Goal: Task Accomplishment & Management: Complete application form

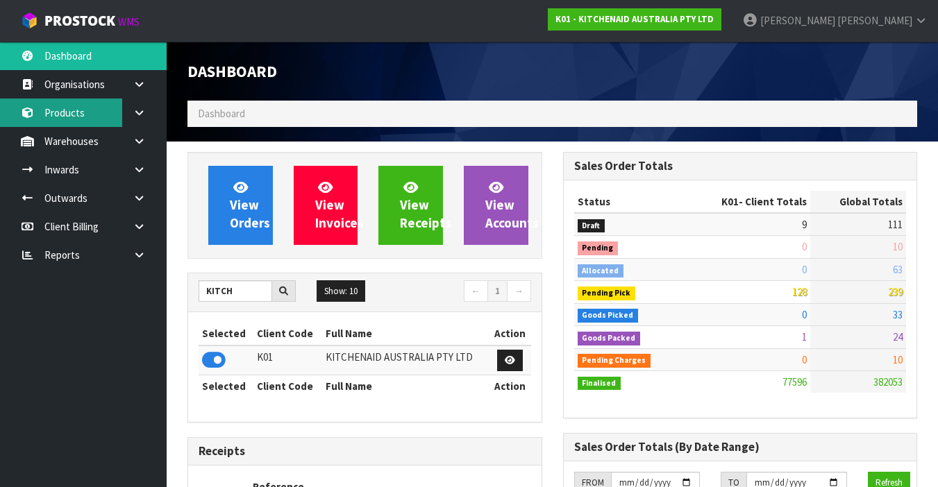
scroll to position [1140, 375]
click at [104, 117] on link "Products" at bounding box center [83, 113] width 167 height 28
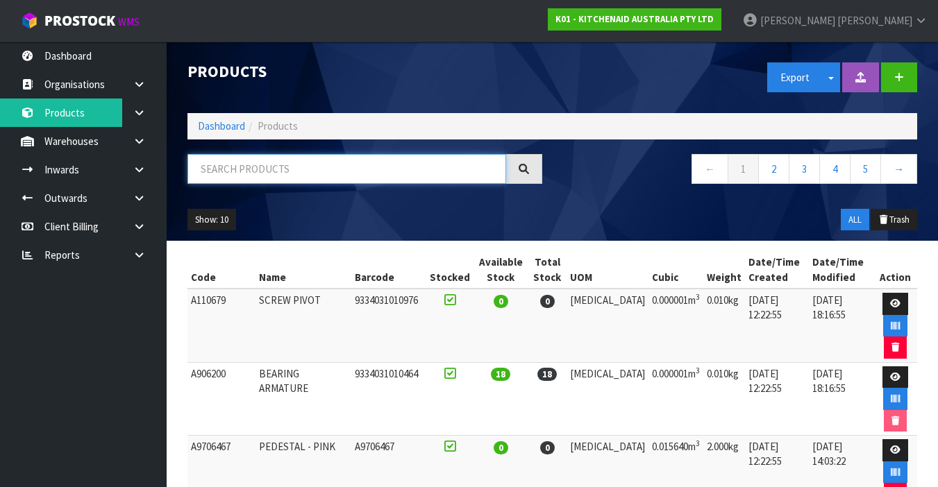
click at [264, 171] on input "text" at bounding box center [346, 169] width 319 height 30
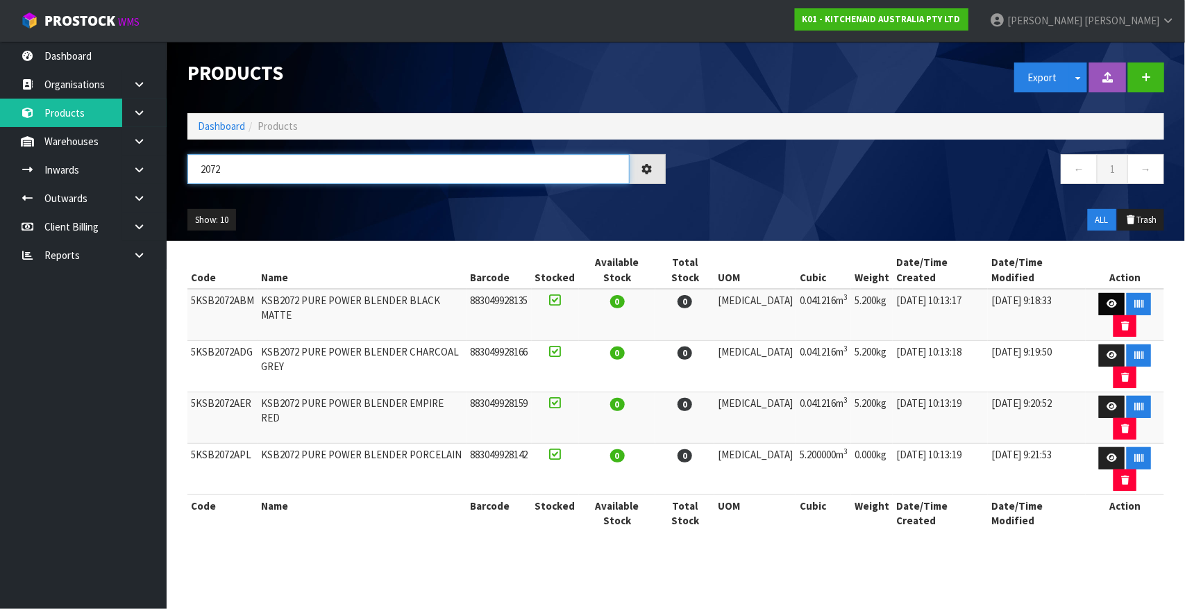
type input "2072"
click at [937, 296] on link at bounding box center [1112, 304] width 26 height 22
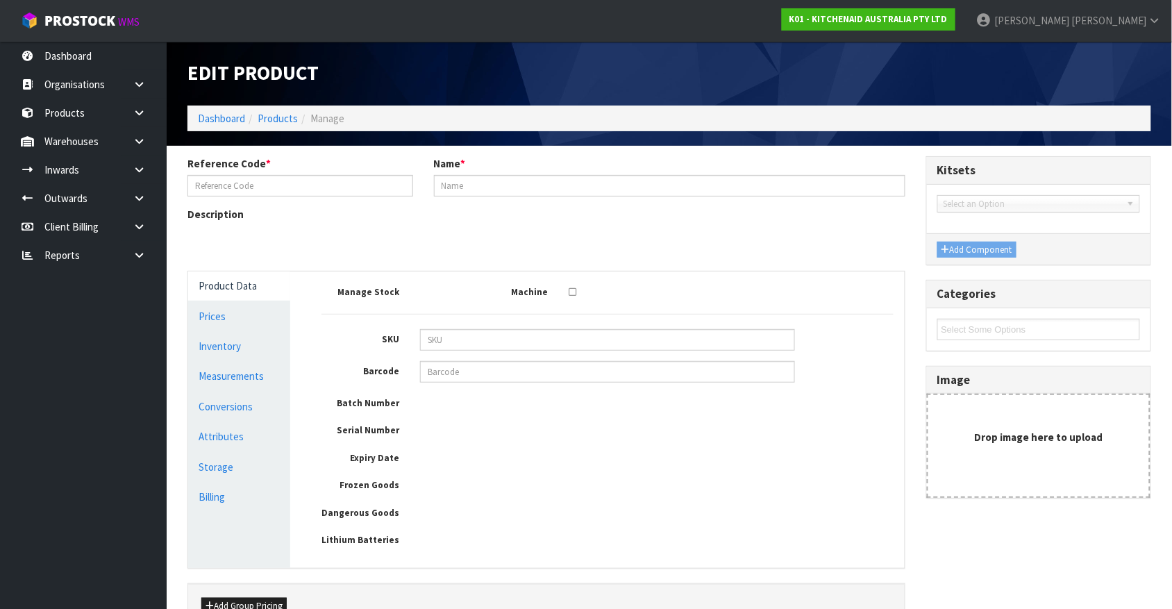
type input "5KSB2072ABM"
type input "KSB2072 PURE POWER BLENDER BLACK MATTE"
type input "883049928135"
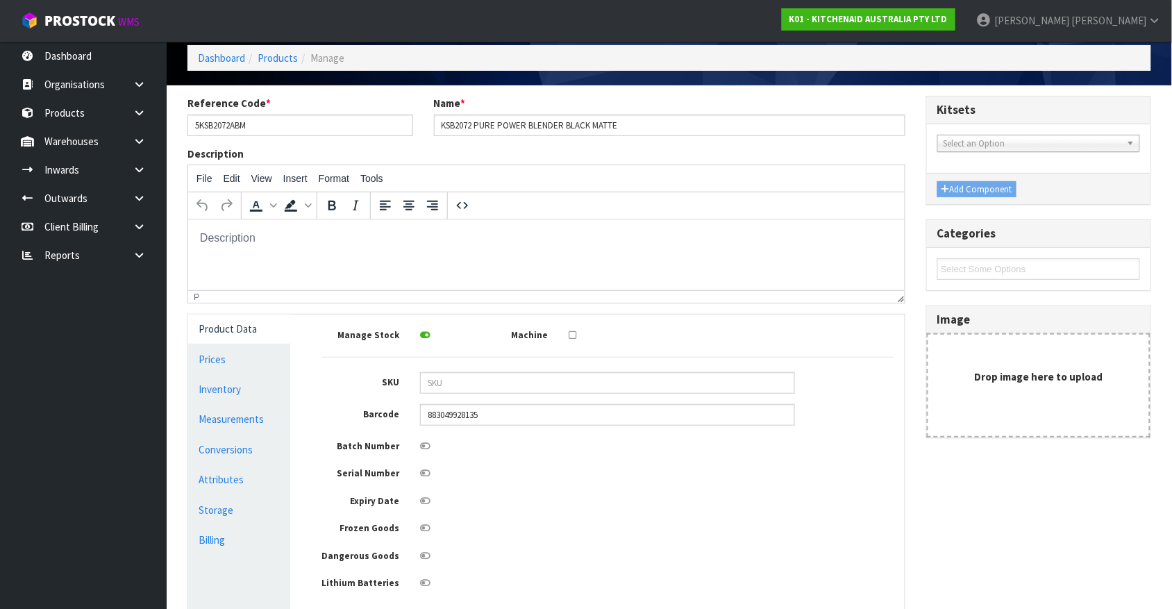
scroll to position [67, 0]
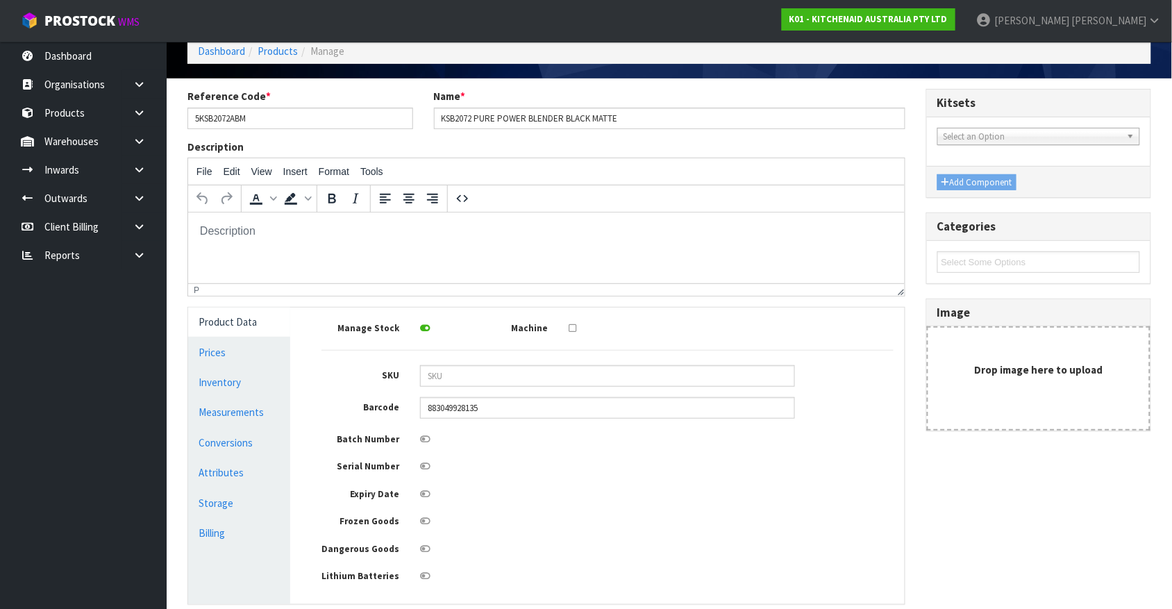
click at [423, 467] on icon at bounding box center [425, 466] width 10 height 9
click at [0, 0] on input "checkbox" at bounding box center [0, 0] width 0 height 0
click at [571, 326] on icon at bounding box center [572, 327] width 8 height 9
click at [0, 0] on input "checkbox" at bounding box center [0, 0] width 0 height 0
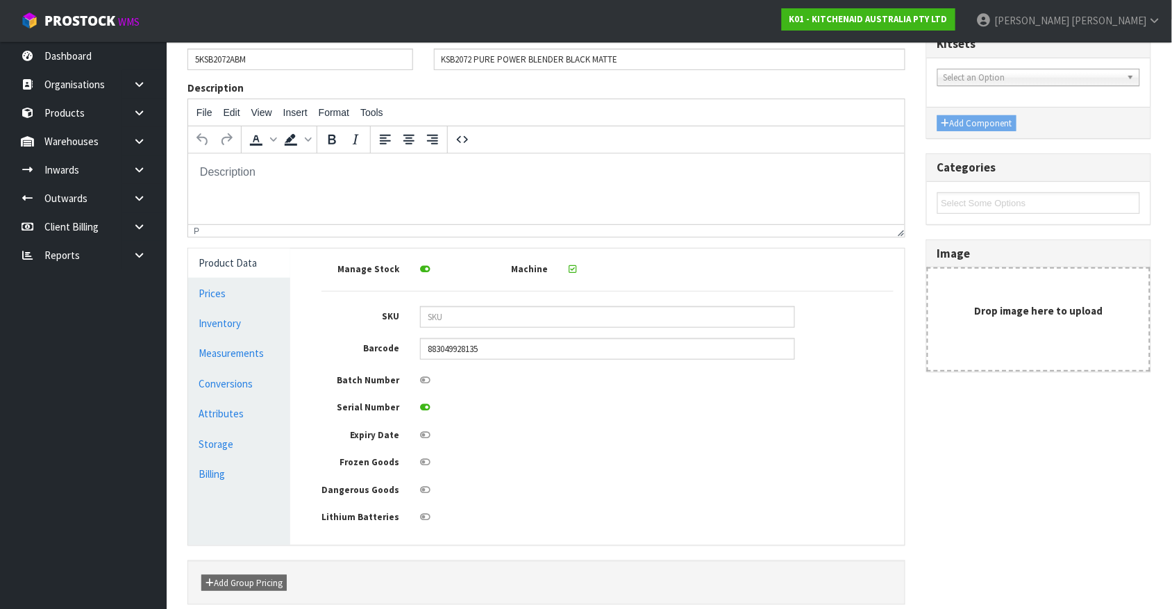
scroll to position [189, 0]
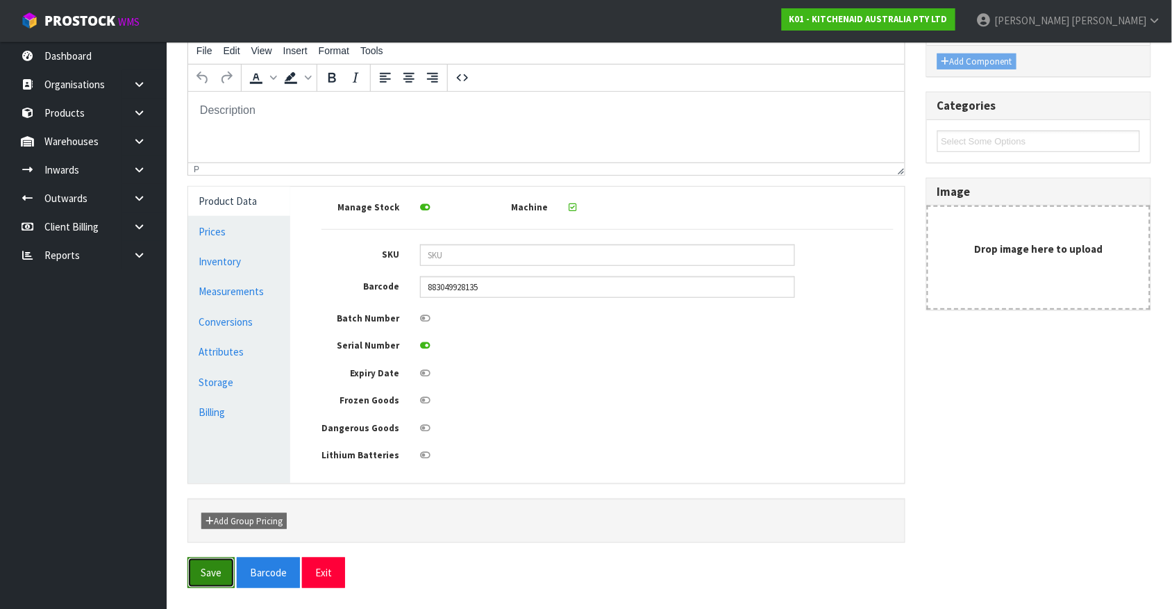
click at [203, 487] on button "Save" at bounding box center [210, 572] width 47 height 30
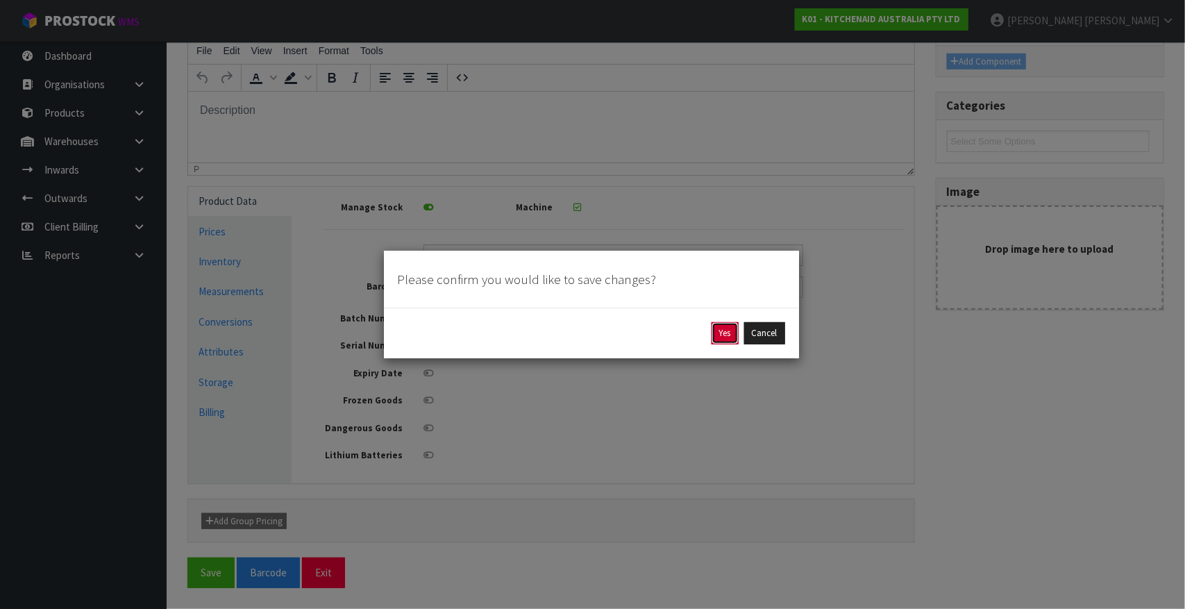
click at [727, 335] on button "Yes" at bounding box center [724, 333] width 27 height 22
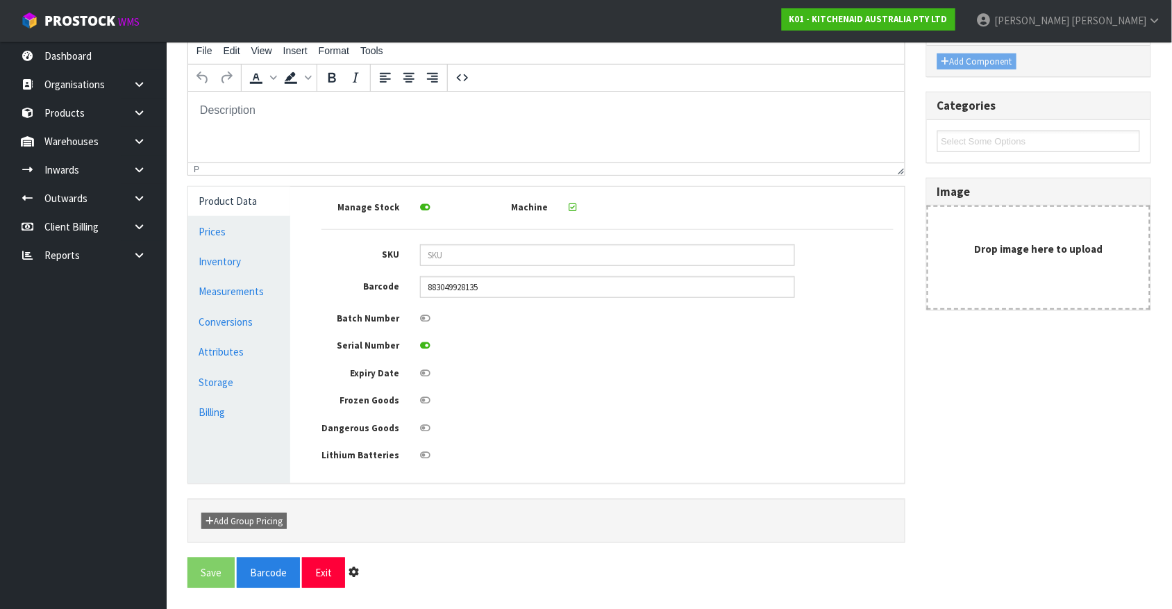
scroll to position [0, 0]
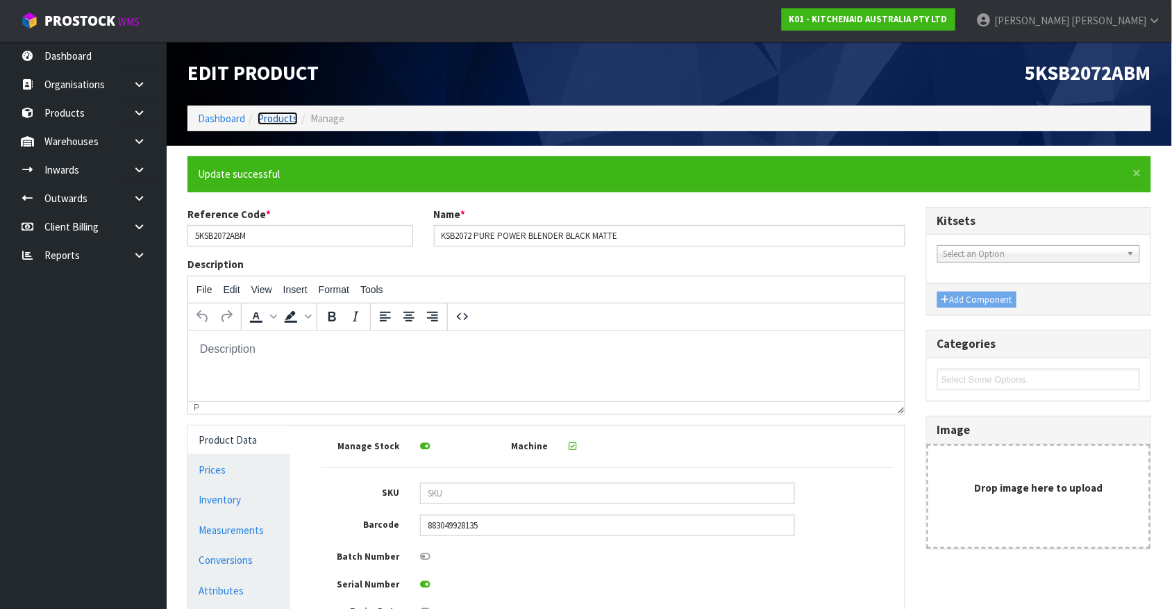
click at [275, 120] on link "Products" at bounding box center [278, 118] width 40 height 13
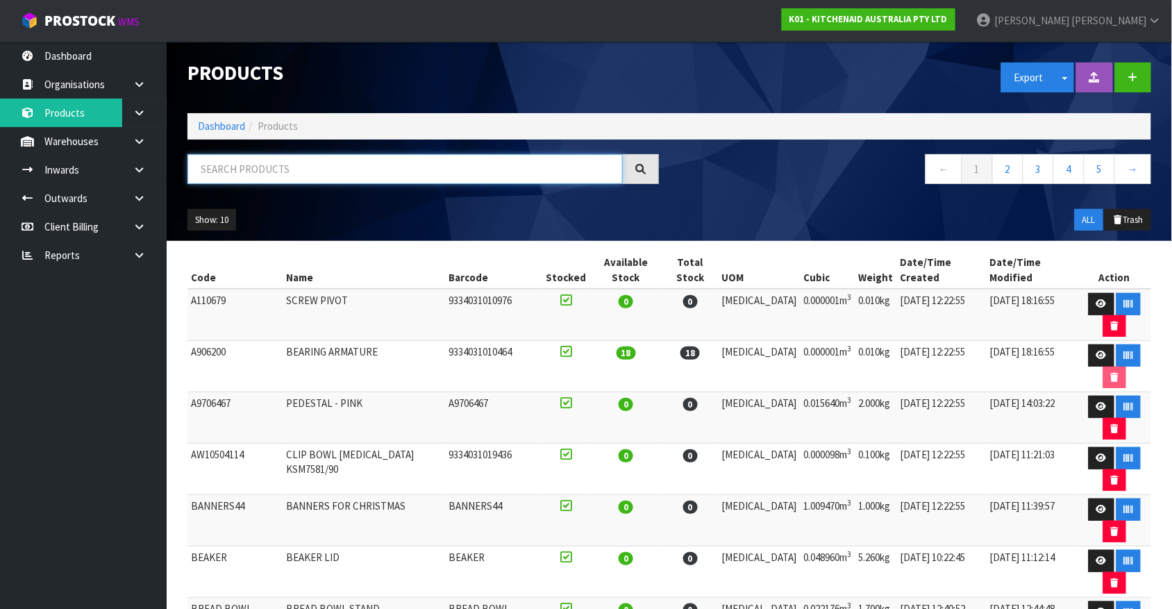
click at [239, 163] on input "text" at bounding box center [404, 169] width 435 height 30
drag, startPoint x: 239, startPoint y: 163, endPoint x: 148, endPoint y: 154, distance: 92.1
click at [148, 154] on body "Toggle navigation ProStock WMS K01 - KITCHENAID AUSTRALIA PTY LTD [PERSON_NAME]…" at bounding box center [586, 304] width 1172 height 609
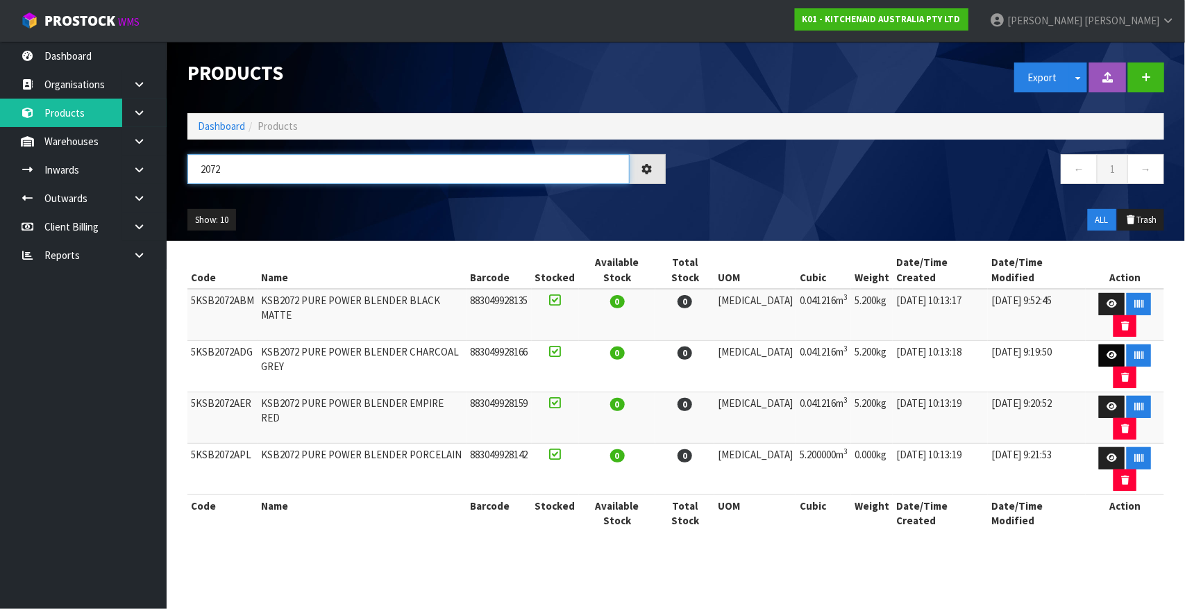
type input "2072"
click at [937, 344] on link at bounding box center [1112, 355] width 26 height 22
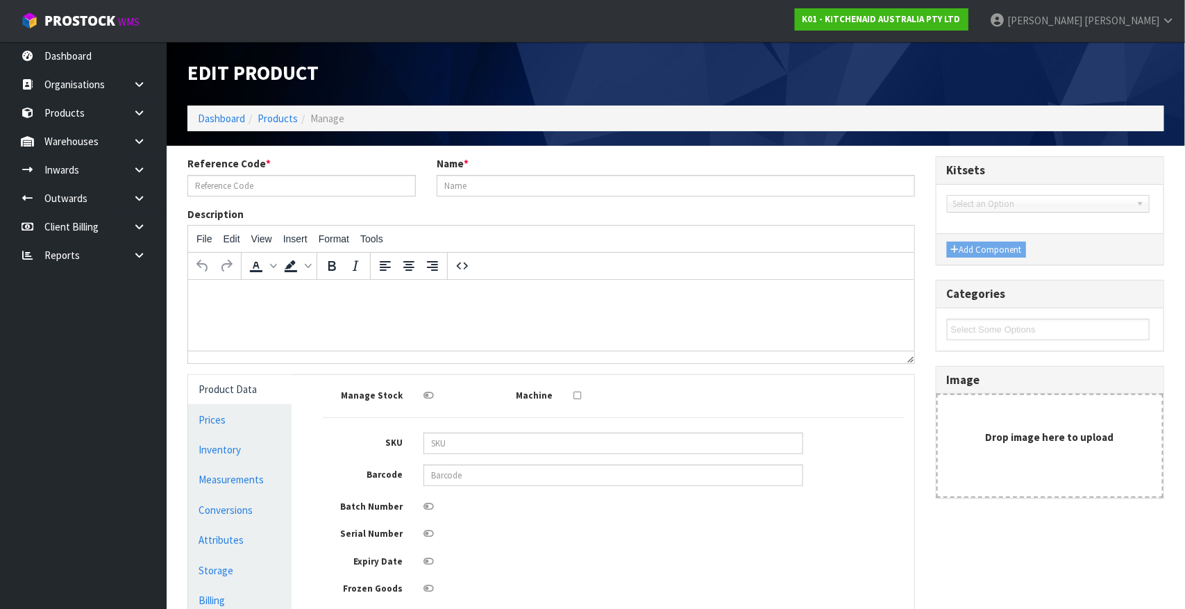
type input "5KSB2072ADG"
type input "KSB2072 PURE POWER BLENDER CHARCOAL GREY"
type input "883049928166"
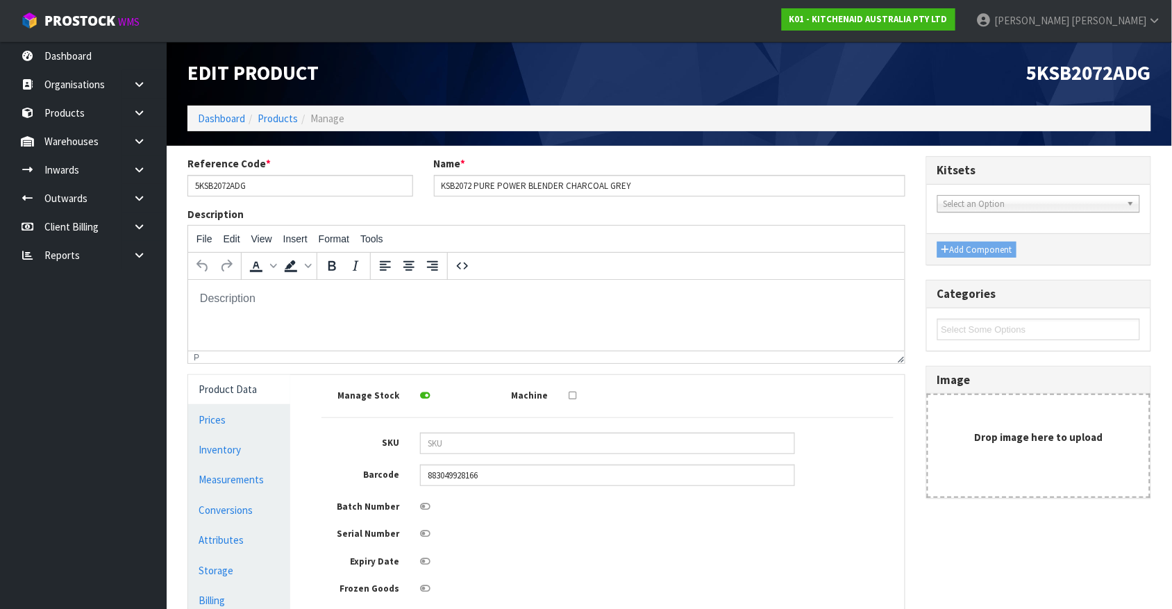
click at [571, 398] on icon at bounding box center [572, 395] width 8 height 9
click at [0, 0] on input "checkbox" at bounding box center [0, 0] width 0 height 0
click at [423, 487] on icon at bounding box center [425, 533] width 10 height 9
click at [0, 0] on input "checkbox" at bounding box center [0, 0] width 0 height 0
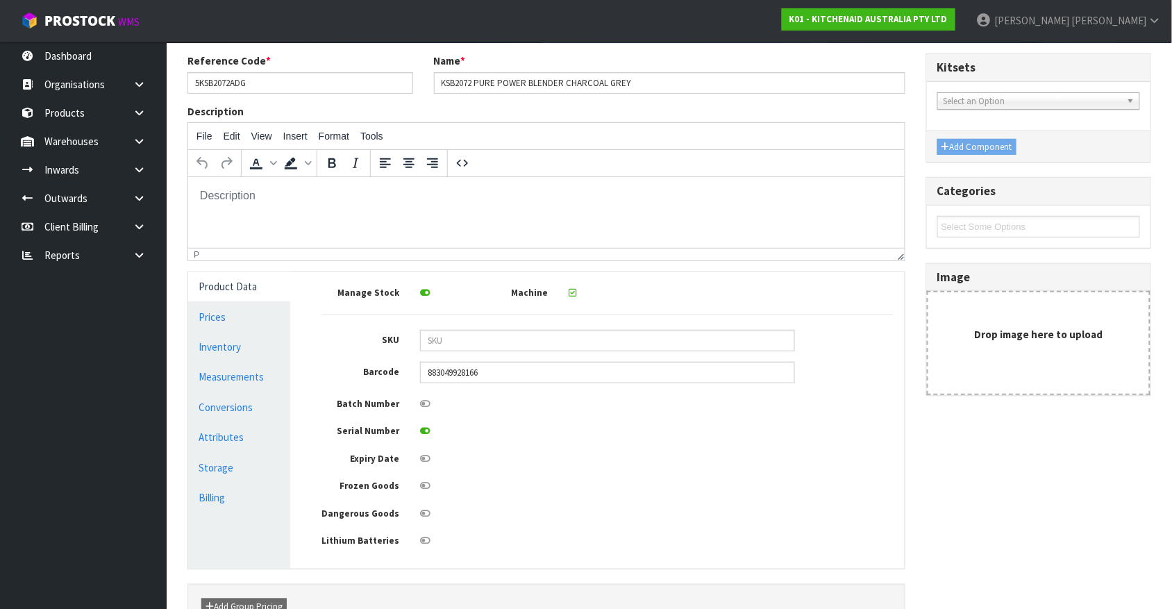
scroll to position [189, 0]
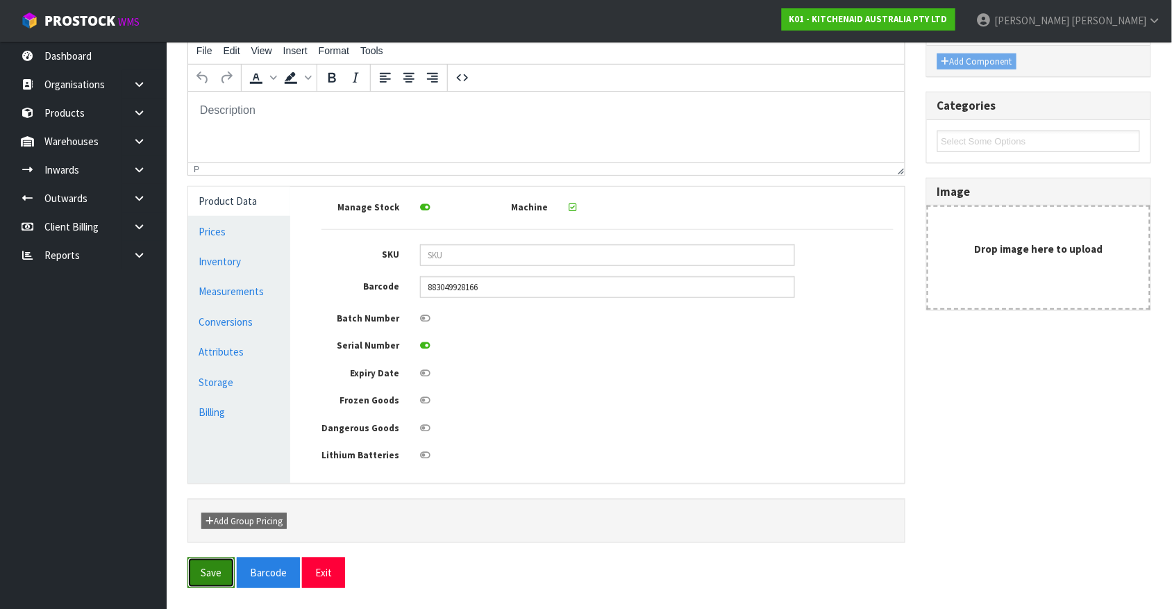
click at [212, 487] on button "Save" at bounding box center [210, 572] width 47 height 30
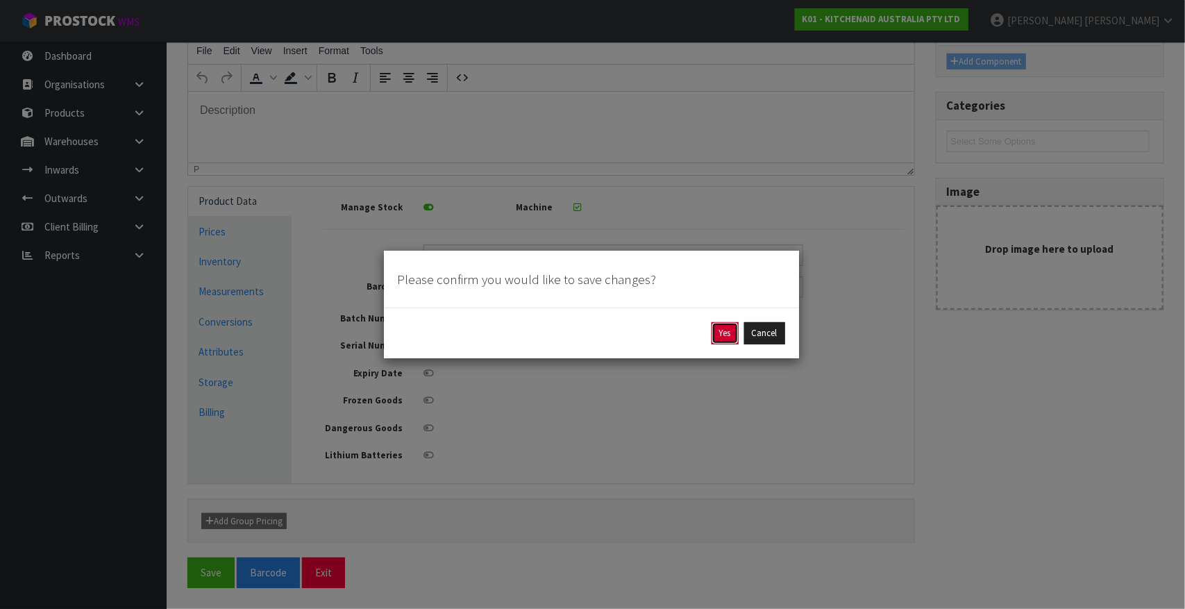
click at [723, 335] on button "Yes" at bounding box center [724, 333] width 27 height 22
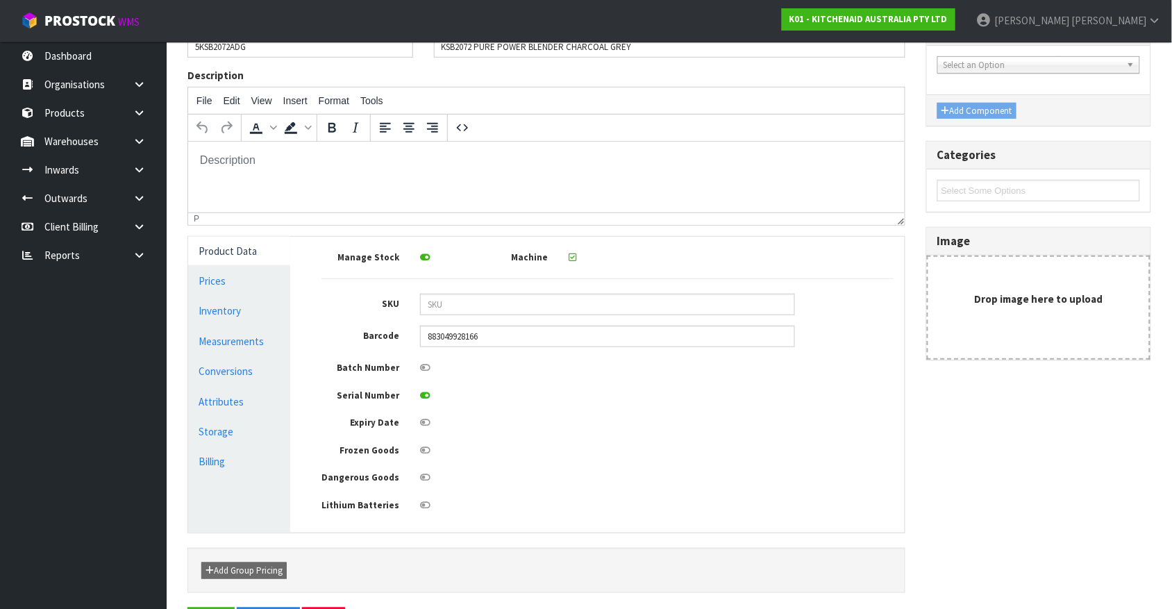
scroll to position [0, 0]
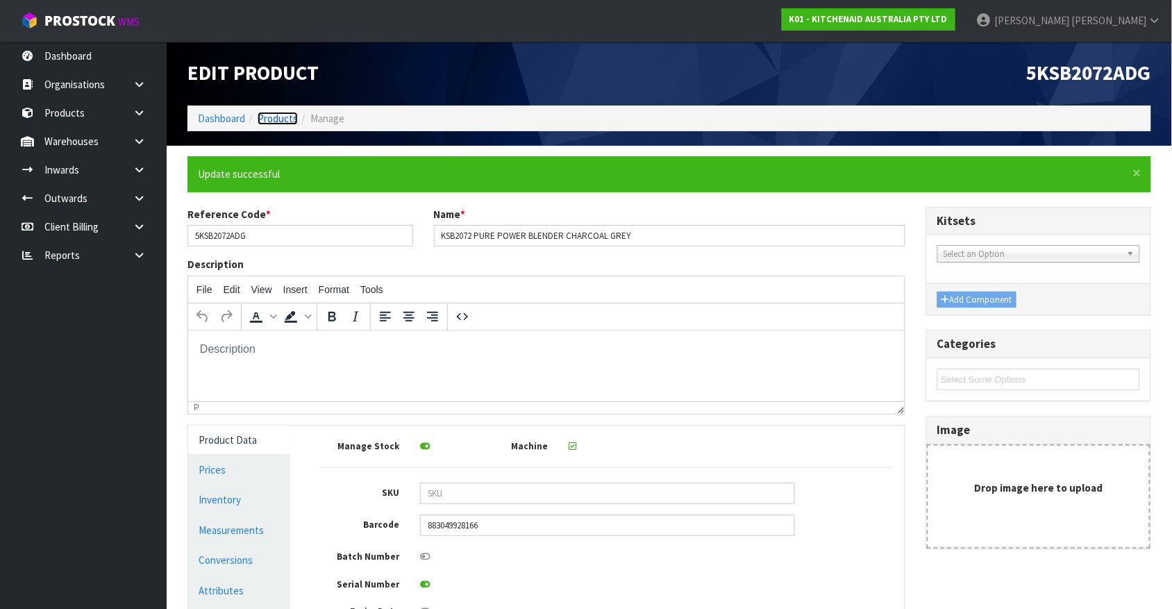
click at [271, 119] on link "Products" at bounding box center [278, 118] width 40 height 13
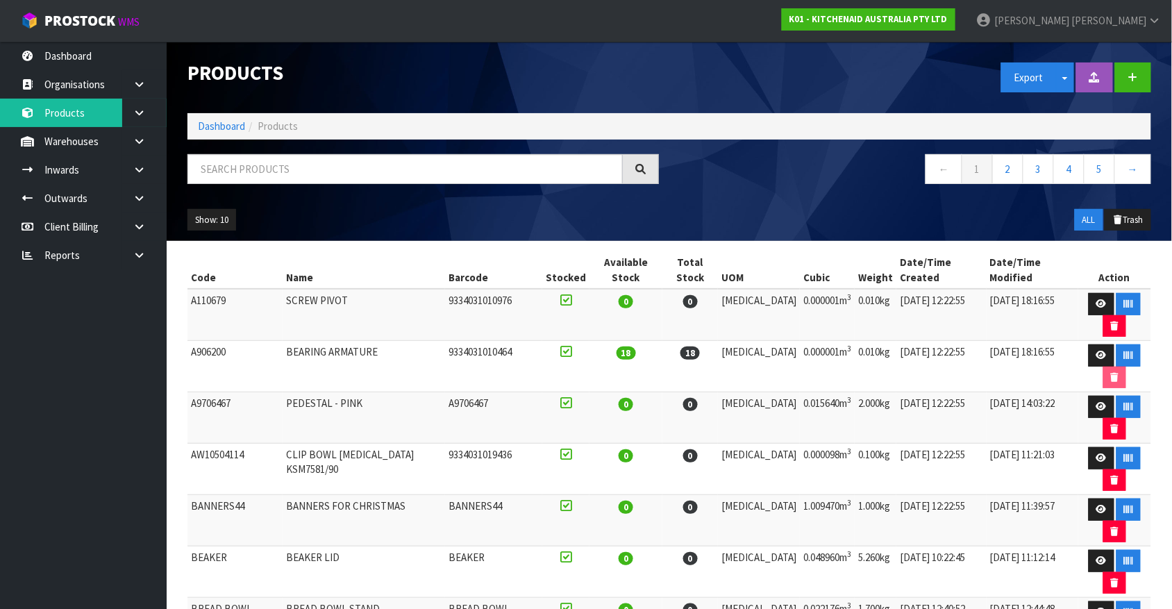
scroll to position [12, 0]
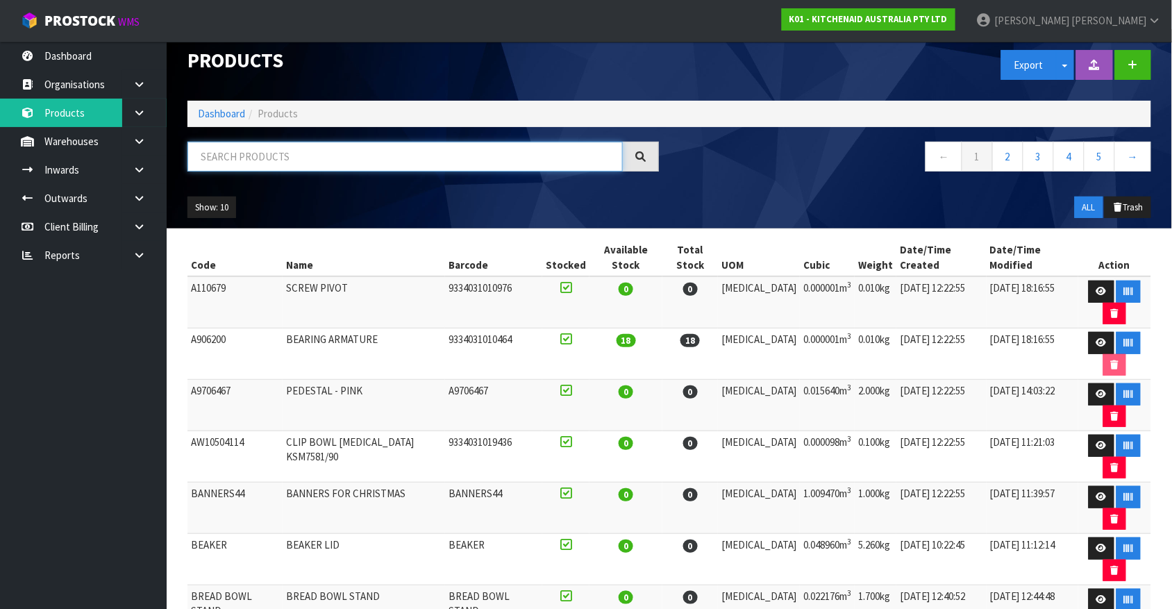
click at [560, 160] on input "text" at bounding box center [404, 157] width 435 height 30
paste input "2072"
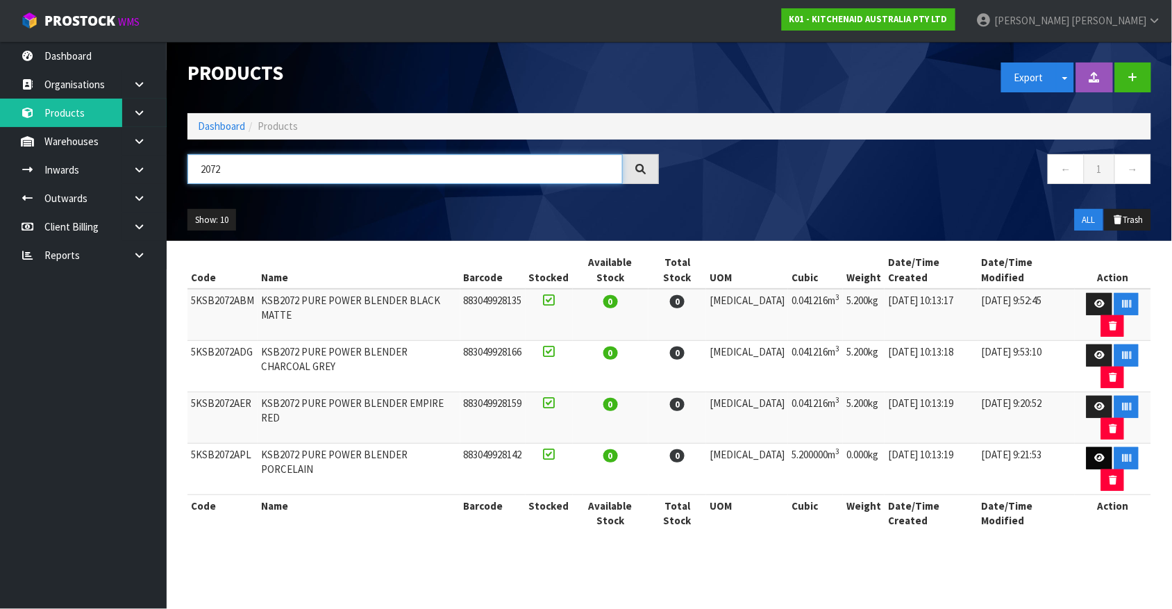
scroll to position [0, 0]
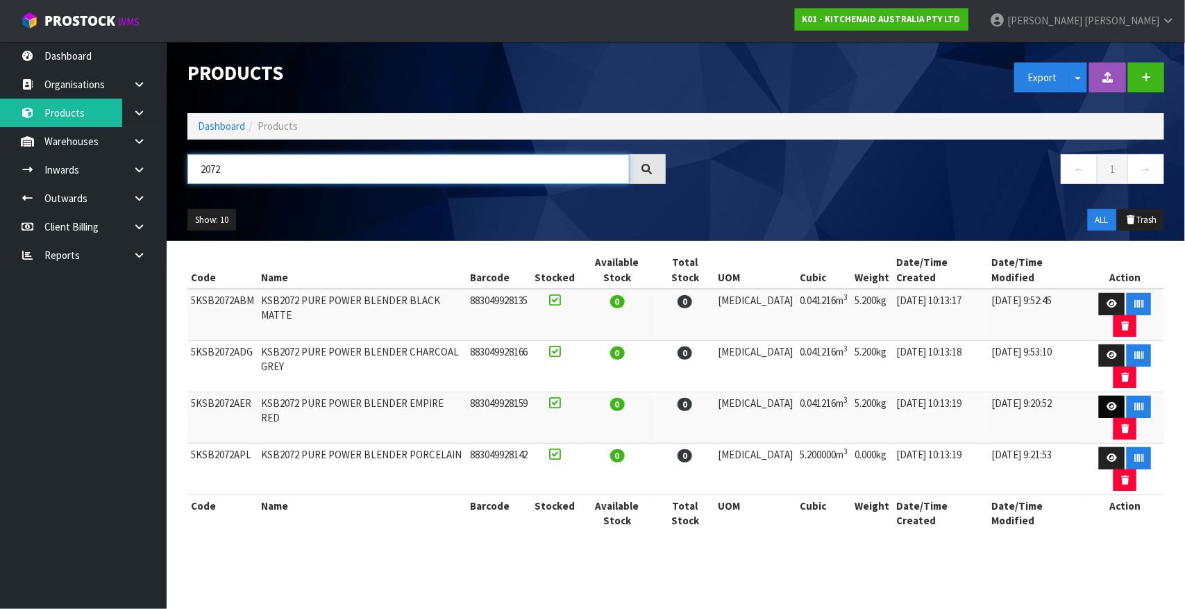
type input "2072"
click at [937, 402] on icon at bounding box center [1111, 406] width 10 height 9
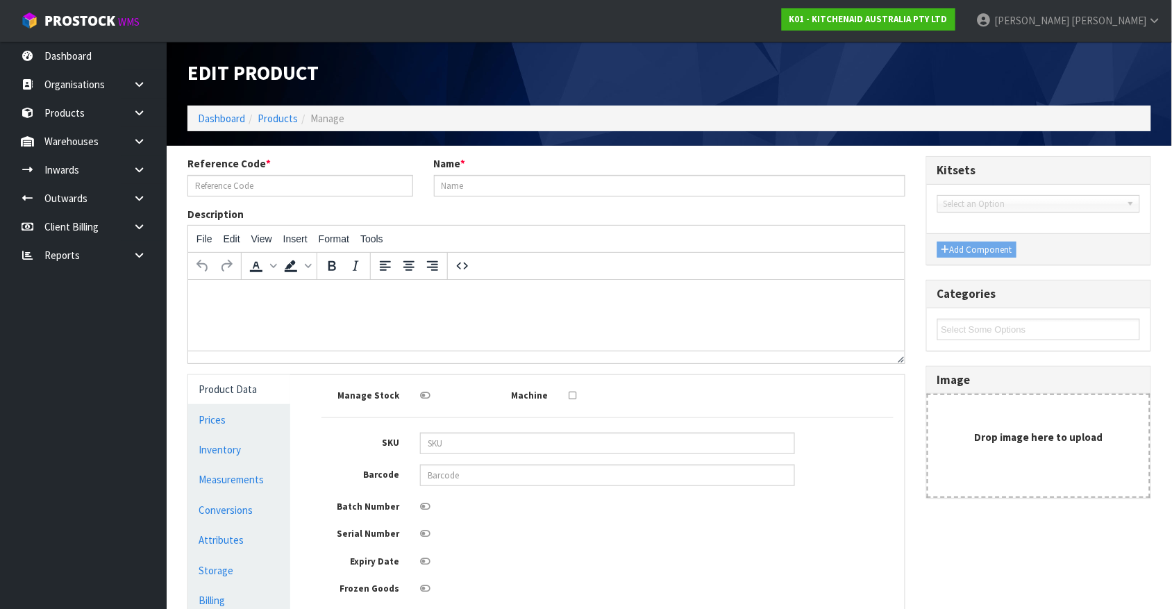
type input "5KSB2072AER"
type input "KSB2072 PURE POWER BLENDER EMPIRE RED"
type input "883049928159"
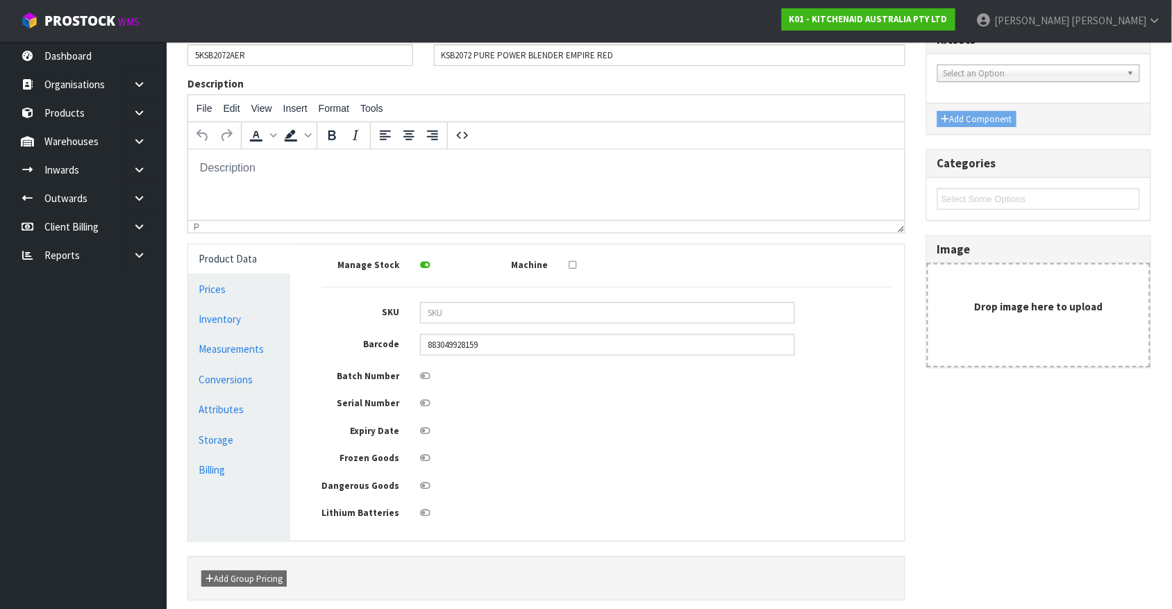
scroll to position [148, 0]
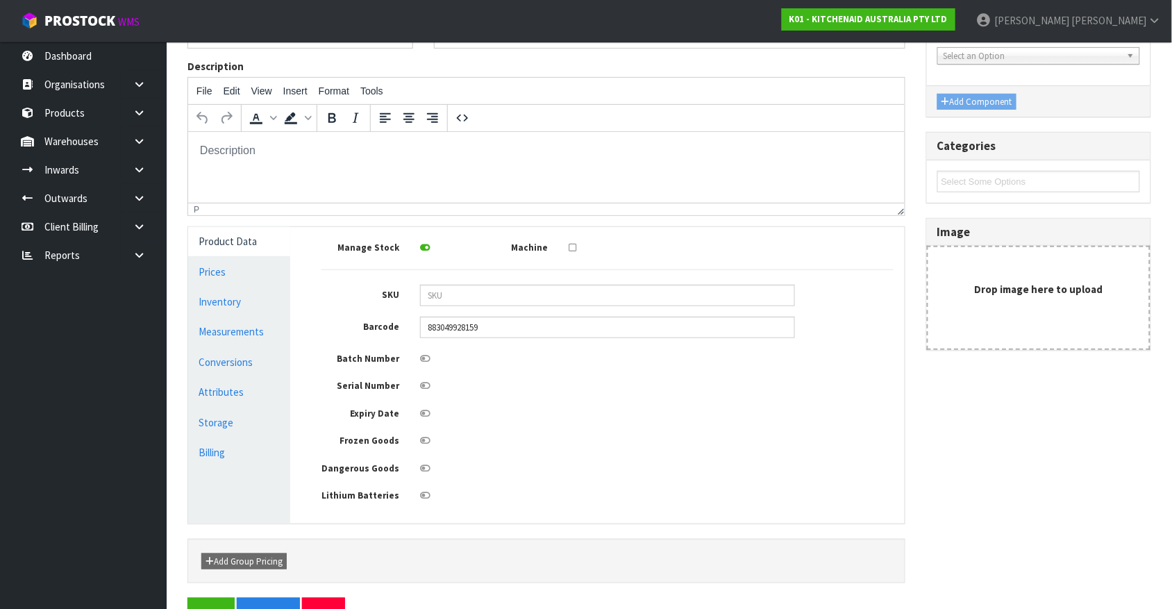
click at [566, 250] on div at bounding box center [582, 245] width 49 height 17
click at [573, 243] on icon at bounding box center [572, 247] width 8 height 9
click at [0, 0] on input "checkbox" at bounding box center [0, 0] width 0 height 0
click at [429, 382] on icon at bounding box center [425, 385] width 10 height 9
click at [0, 0] on input "checkbox" at bounding box center [0, 0] width 0 height 0
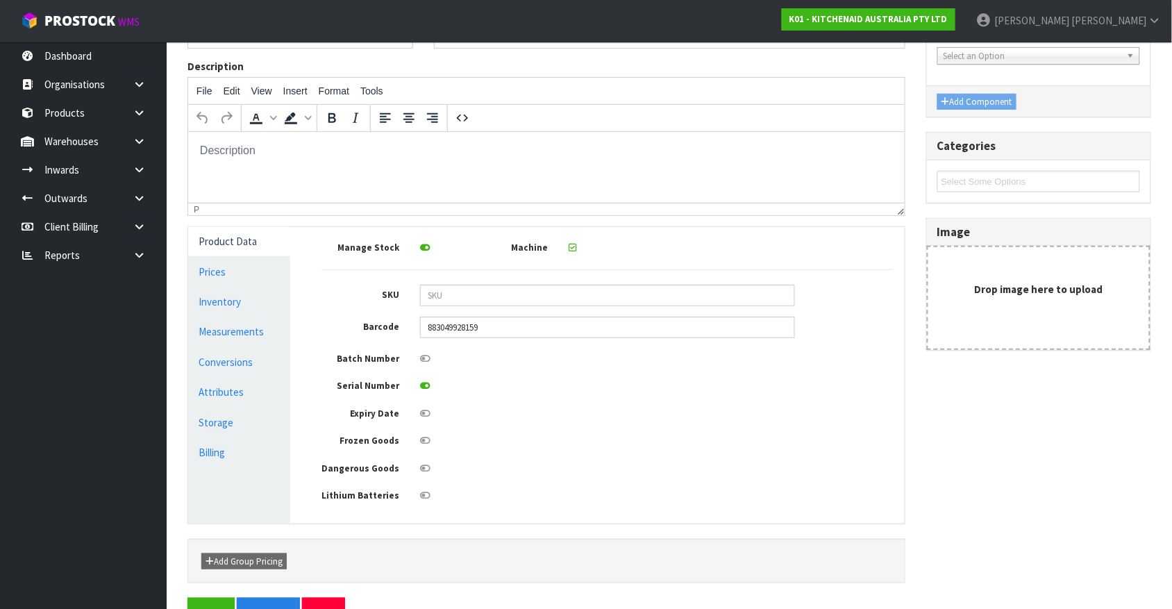
scroll to position [189, 0]
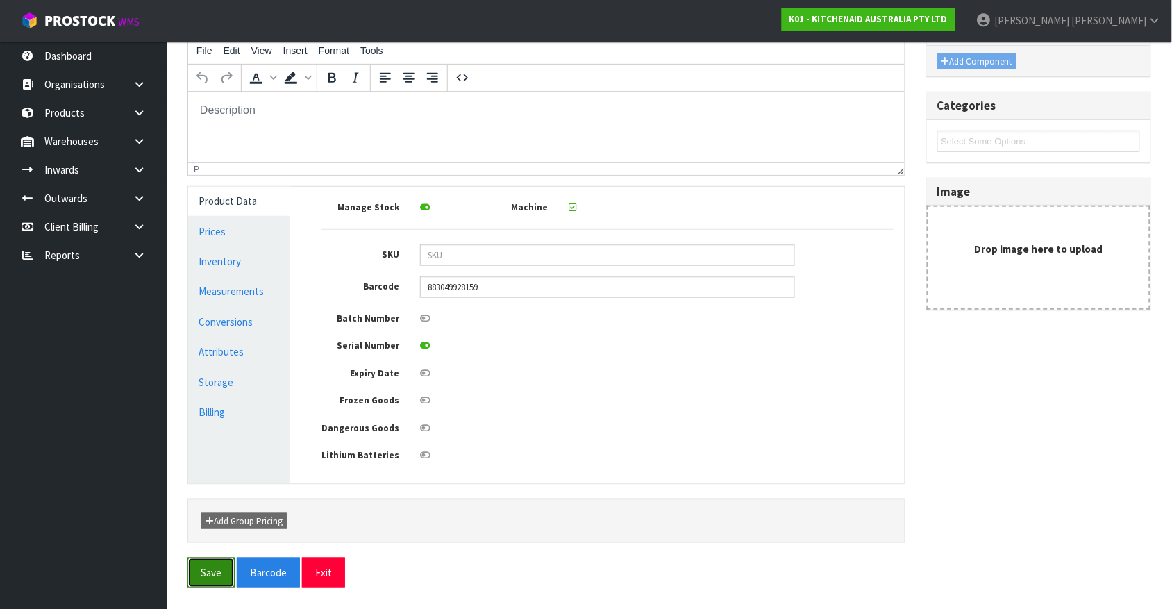
click at [205, 487] on button "Save" at bounding box center [210, 572] width 47 height 30
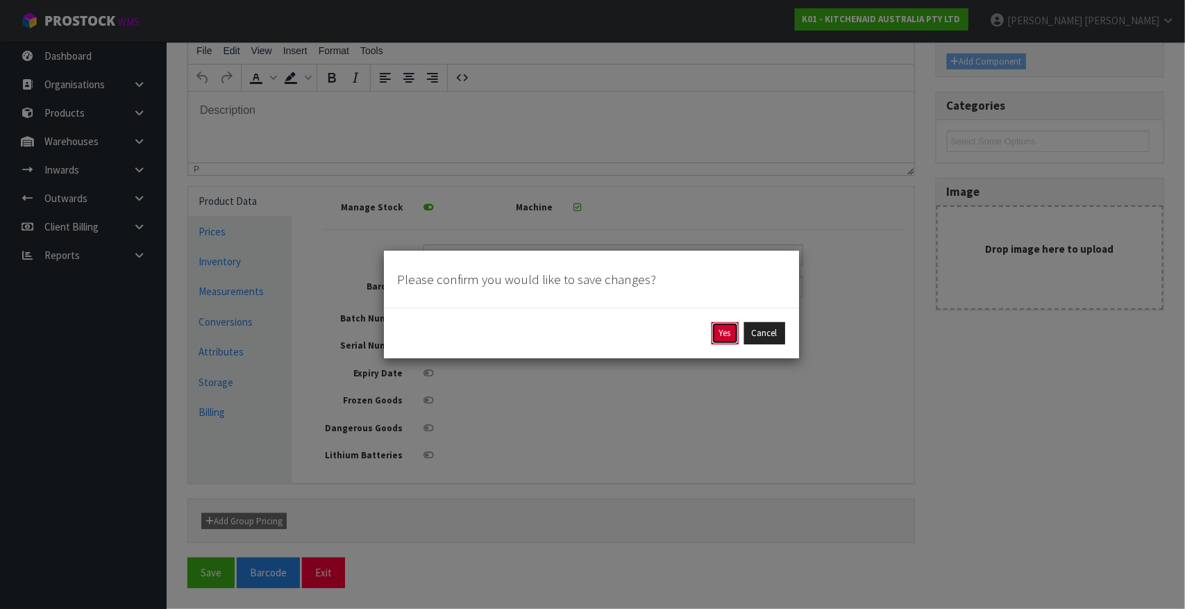
click at [723, 331] on button "Yes" at bounding box center [724, 333] width 27 height 22
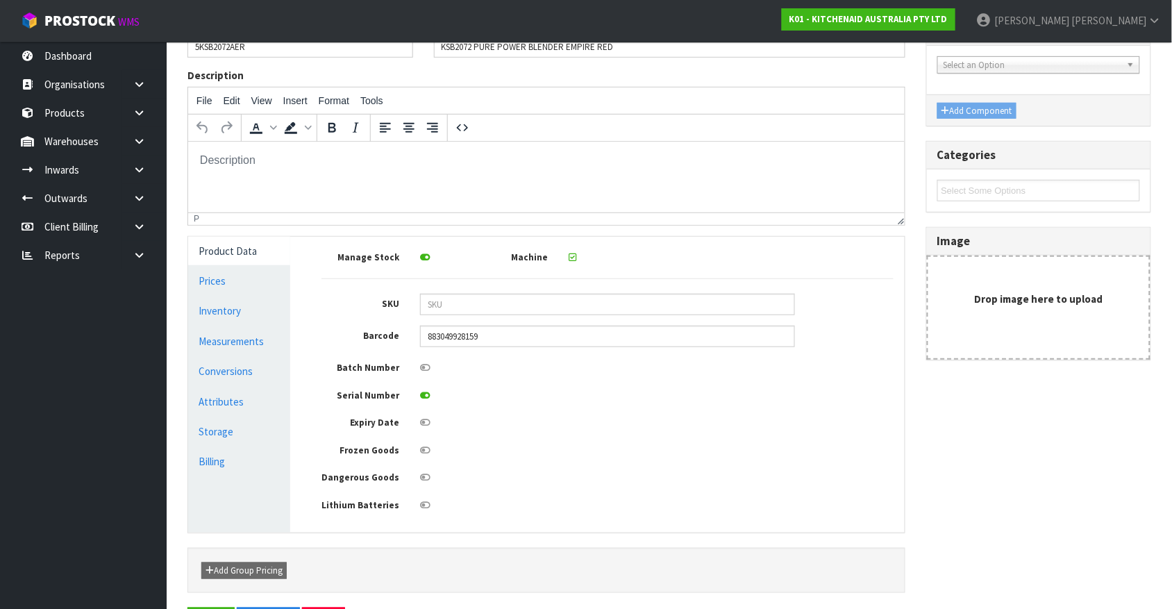
scroll to position [0, 0]
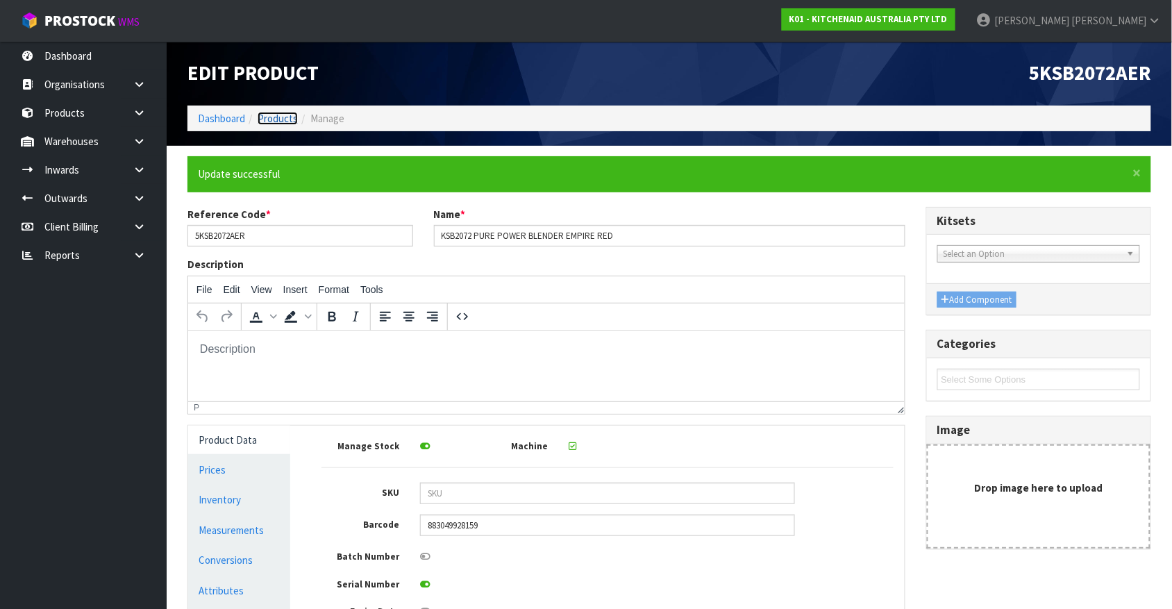
click at [269, 120] on link "Products" at bounding box center [278, 118] width 40 height 13
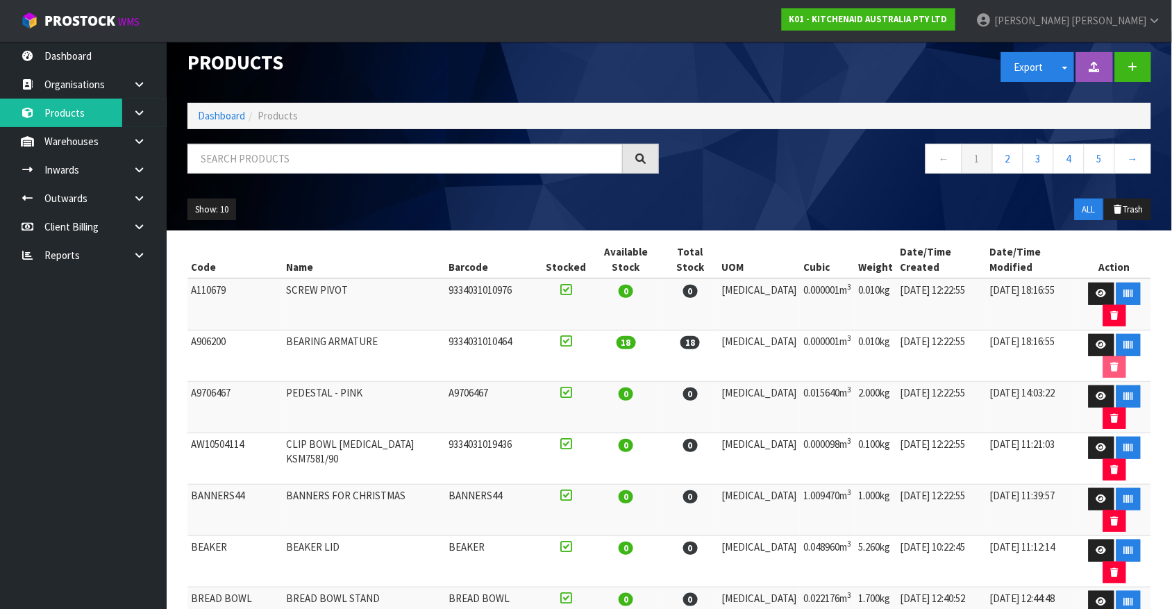
scroll to position [12, 0]
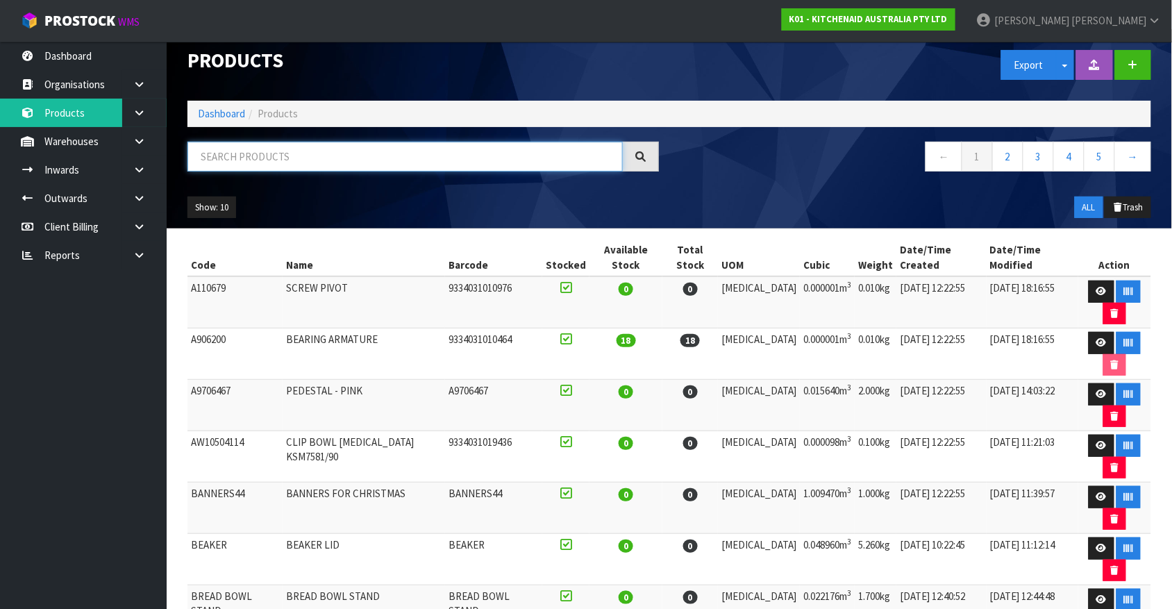
click at [569, 165] on input "text" at bounding box center [404, 157] width 435 height 30
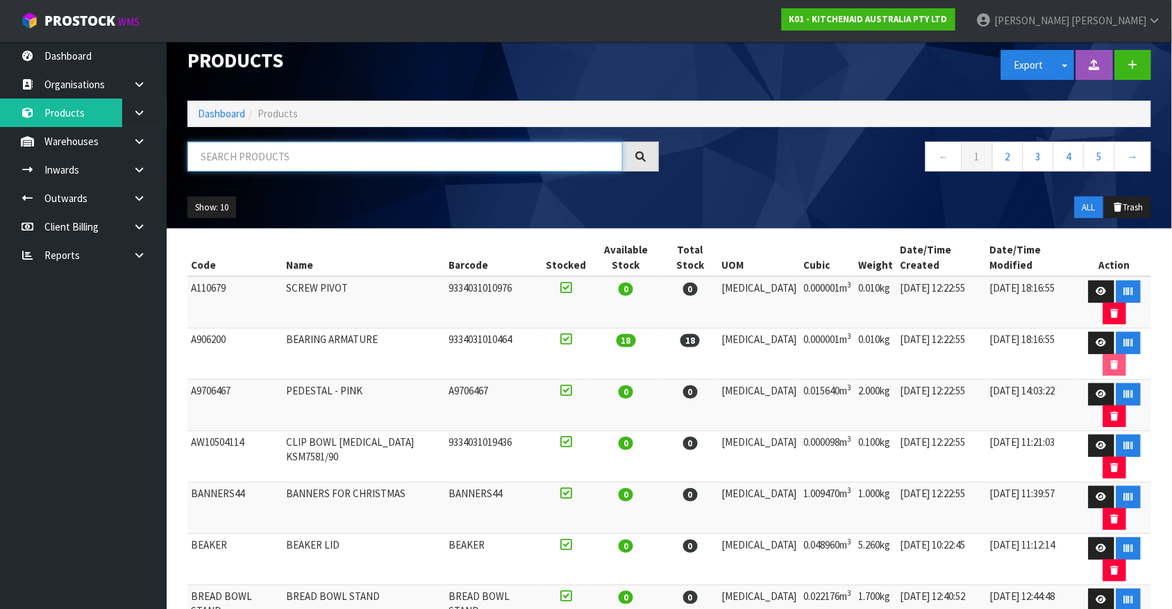
click at [569, 165] on input "text" at bounding box center [404, 157] width 435 height 30
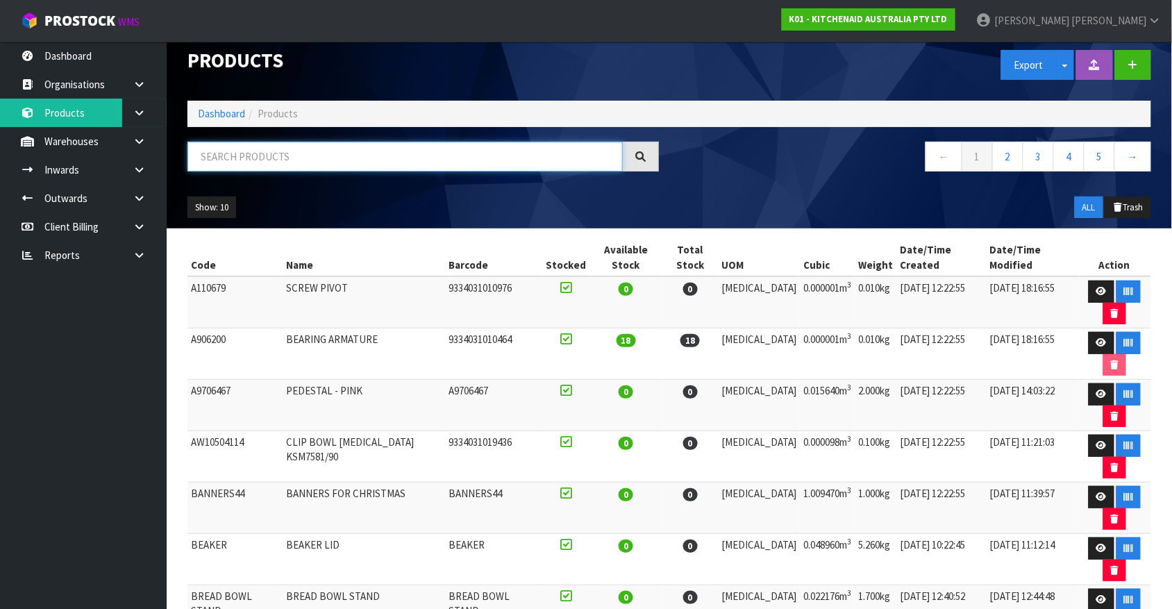
click at [569, 165] on input "text" at bounding box center [404, 157] width 435 height 30
paste input "2072"
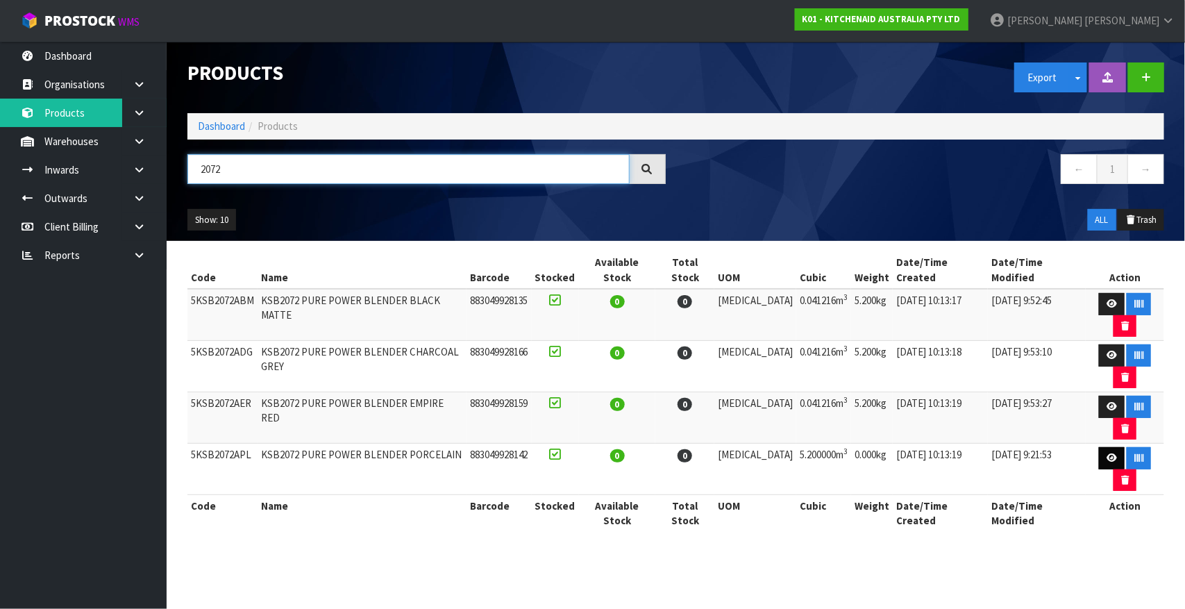
type input "2072"
click at [937, 447] on link at bounding box center [1112, 458] width 26 height 22
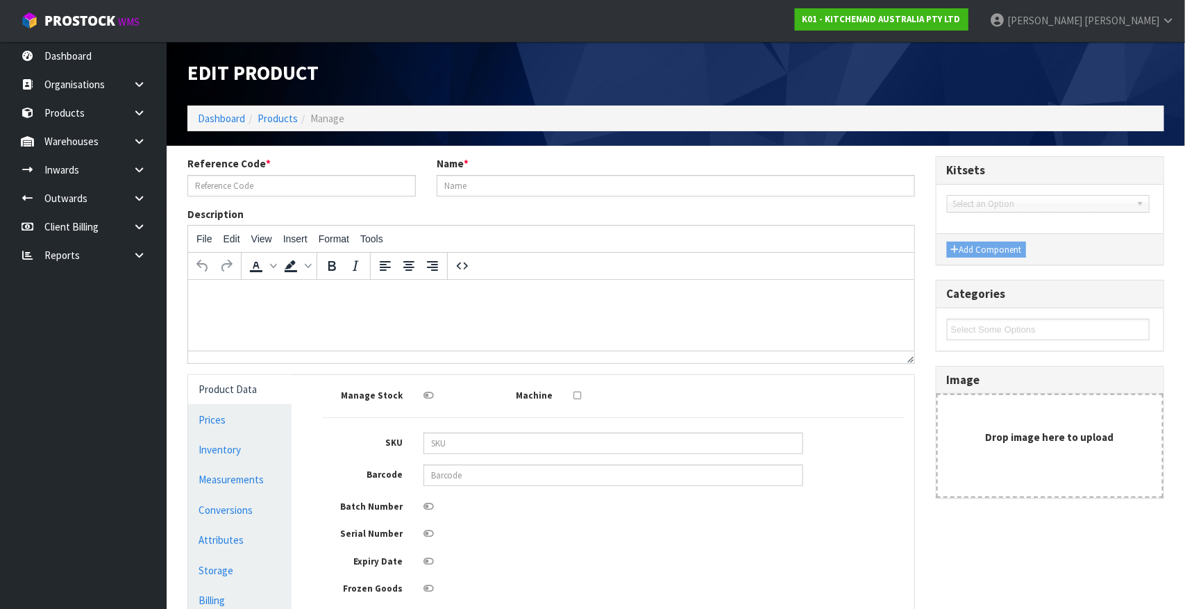
type input "5KSB2072APL"
type input "KSB2072 PURE POWER BLENDER PORCELAIN"
type input "883049928142"
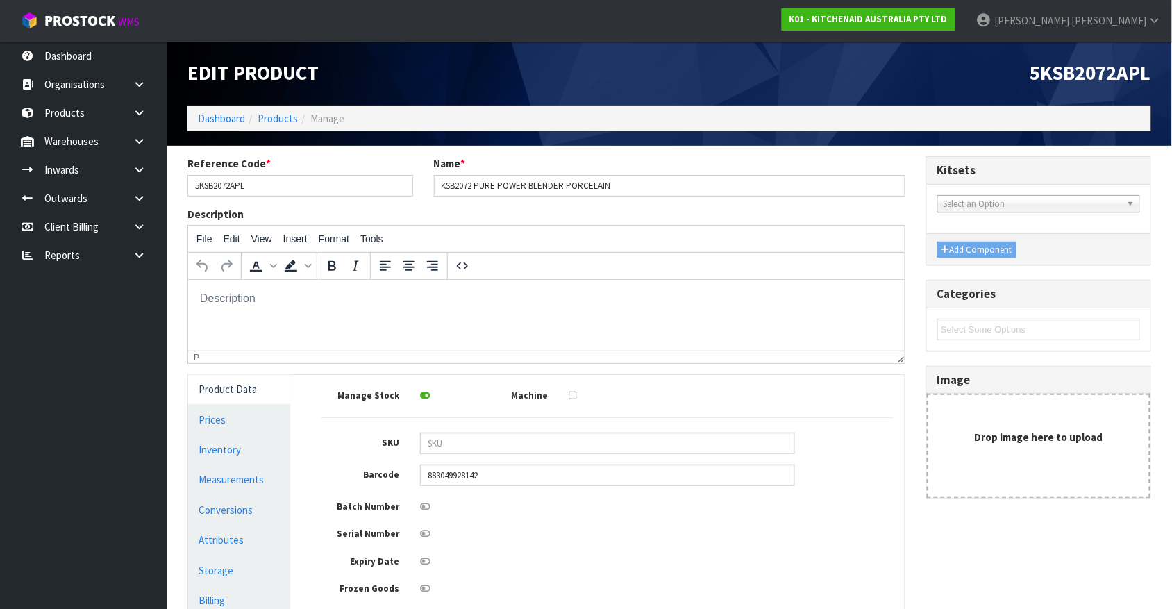
click at [571, 398] on icon at bounding box center [572, 395] width 8 height 9
click at [0, 0] on input "checkbox" at bounding box center [0, 0] width 0 height 0
click at [422, 487] on label at bounding box center [425, 531] width 10 height 17
click at [0, 0] on input "checkbox" at bounding box center [0, 0] width 0 height 0
click at [276, 113] on link "Products" at bounding box center [278, 118] width 40 height 13
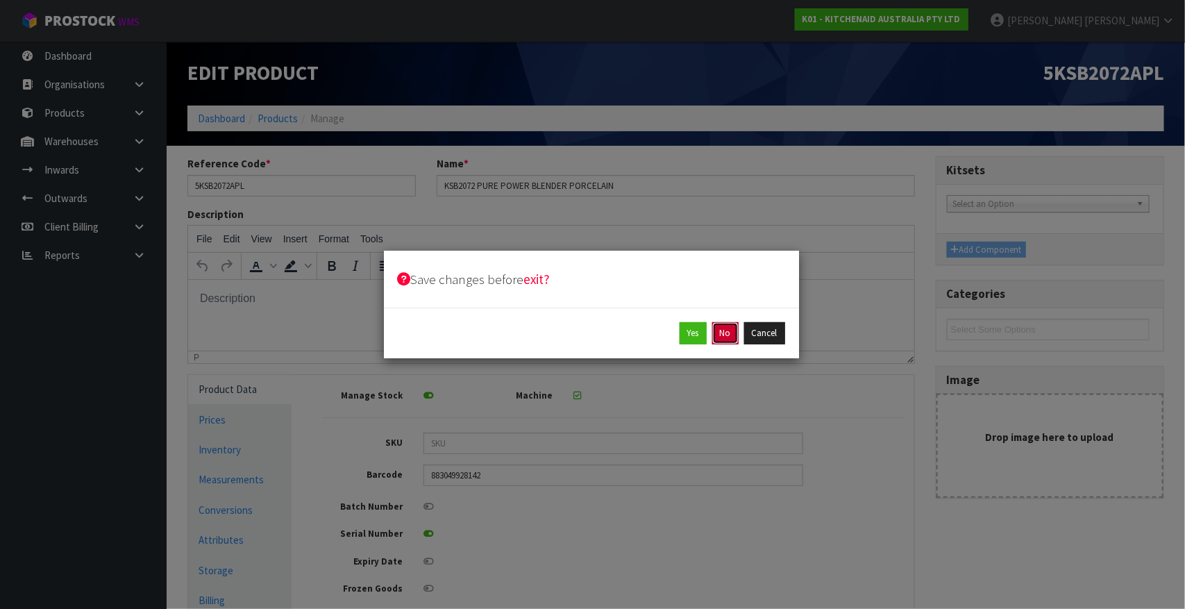
click at [730, 323] on button "No" at bounding box center [725, 333] width 26 height 22
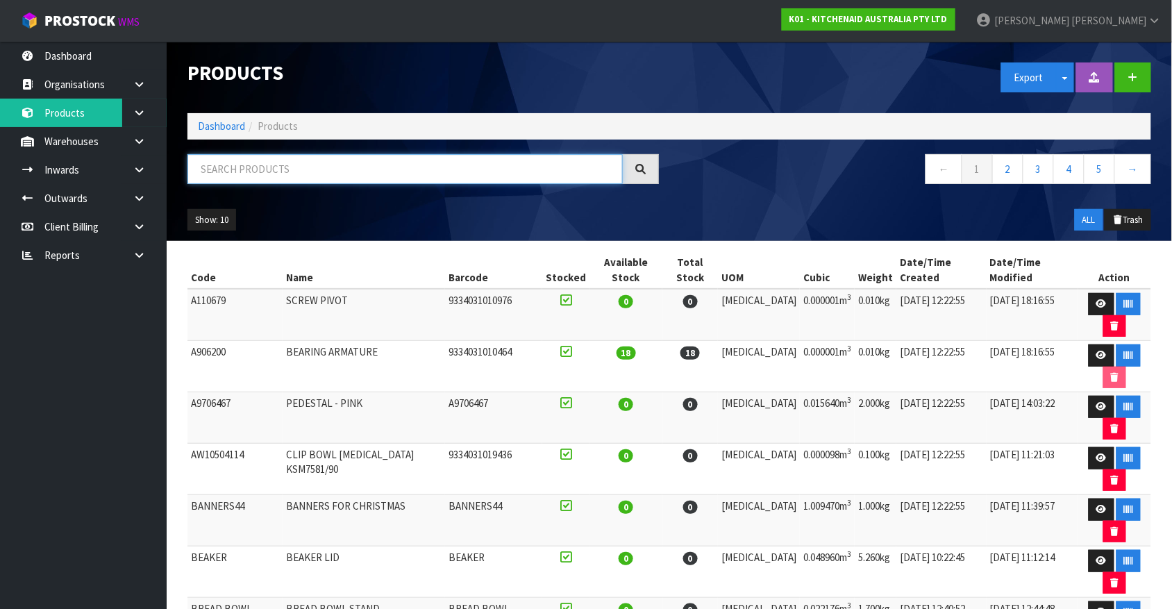
click at [364, 154] on input "text" at bounding box center [404, 169] width 435 height 30
paste input "2072"
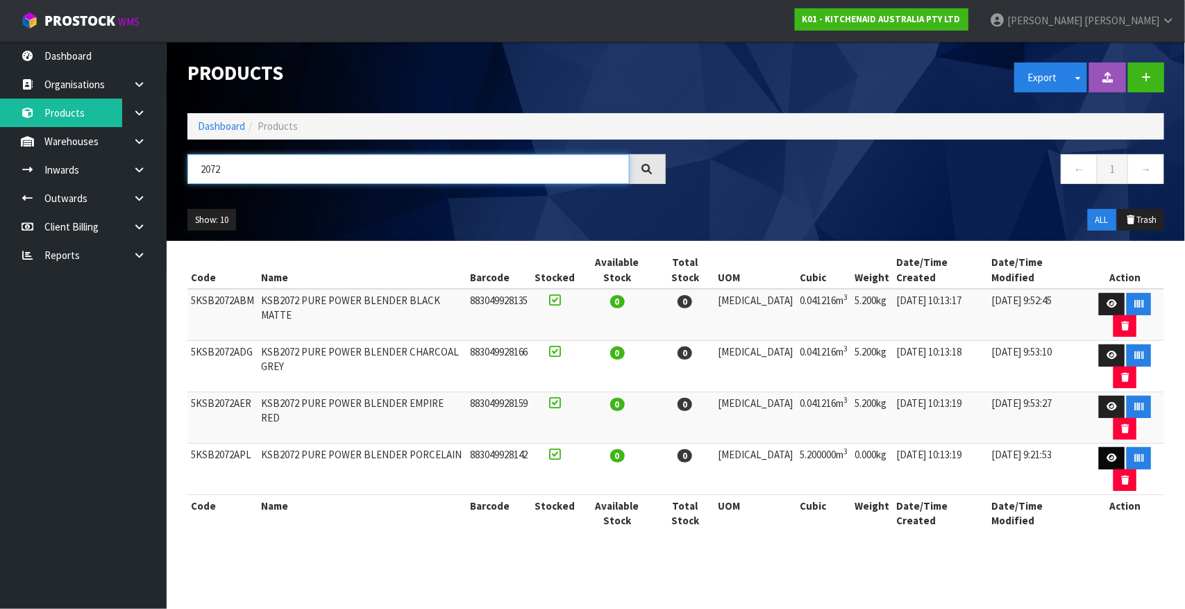
type input "2072"
click at [937, 447] on link at bounding box center [1112, 458] width 26 height 22
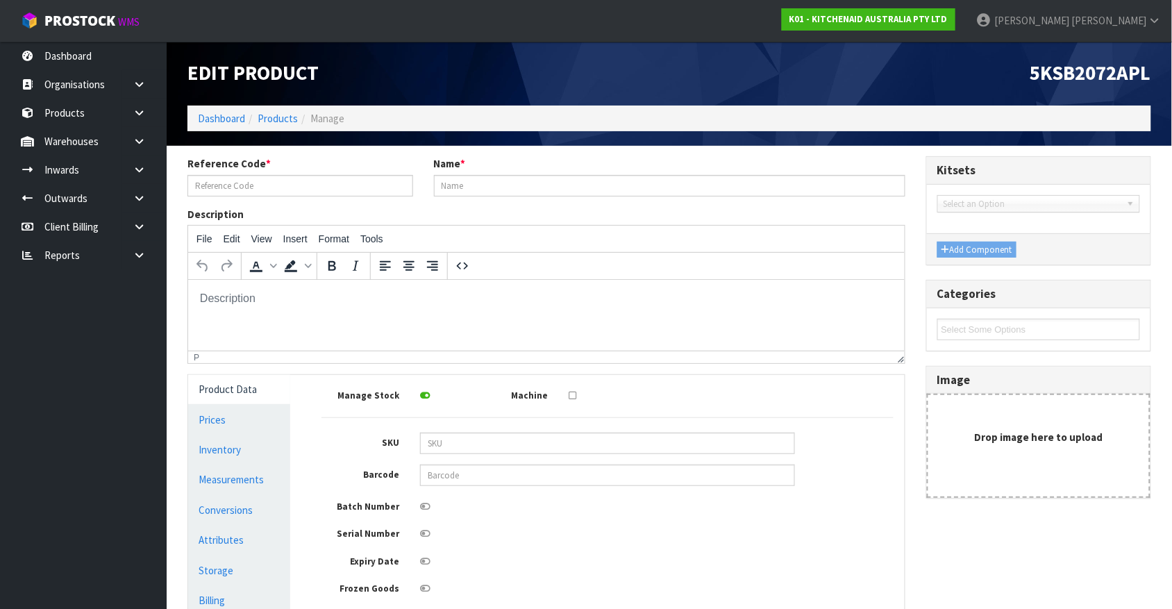
type input "5KSB2072APL"
type input "KSB2072 PURE POWER BLENDER PORCELAIN"
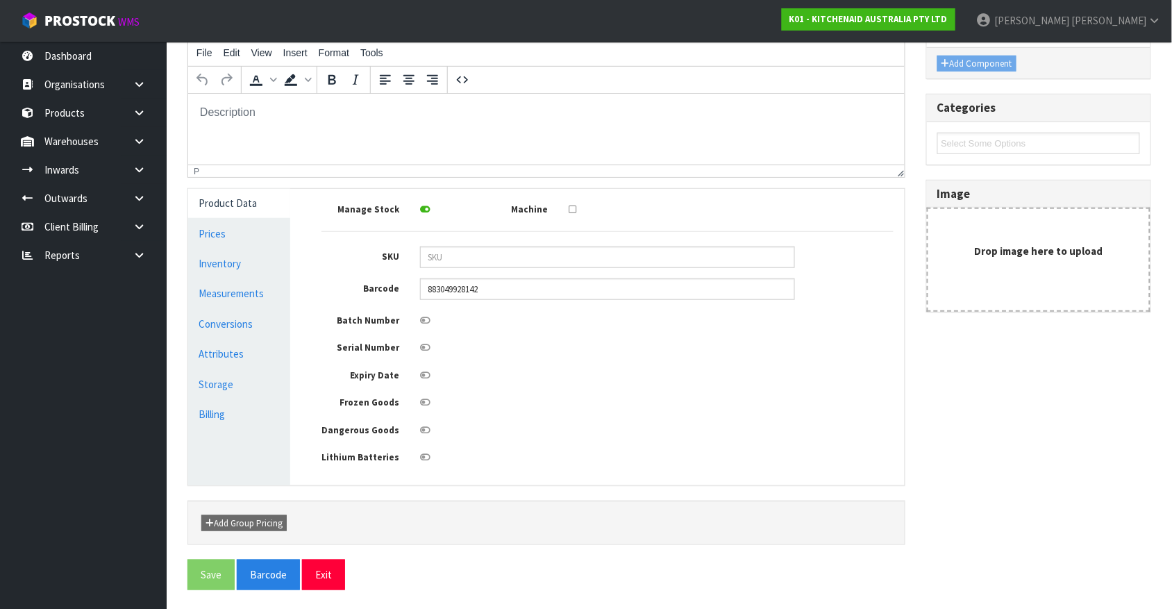
scroll to position [189, 0]
click at [578, 210] on div at bounding box center [582, 205] width 49 height 17
click at [568, 203] on icon at bounding box center [572, 207] width 8 height 9
click at [0, 0] on input "checkbox" at bounding box center [0, 0] width 0 height 0
click at [416, 347] on div at bounding box center [608, 343] width 396 height 17
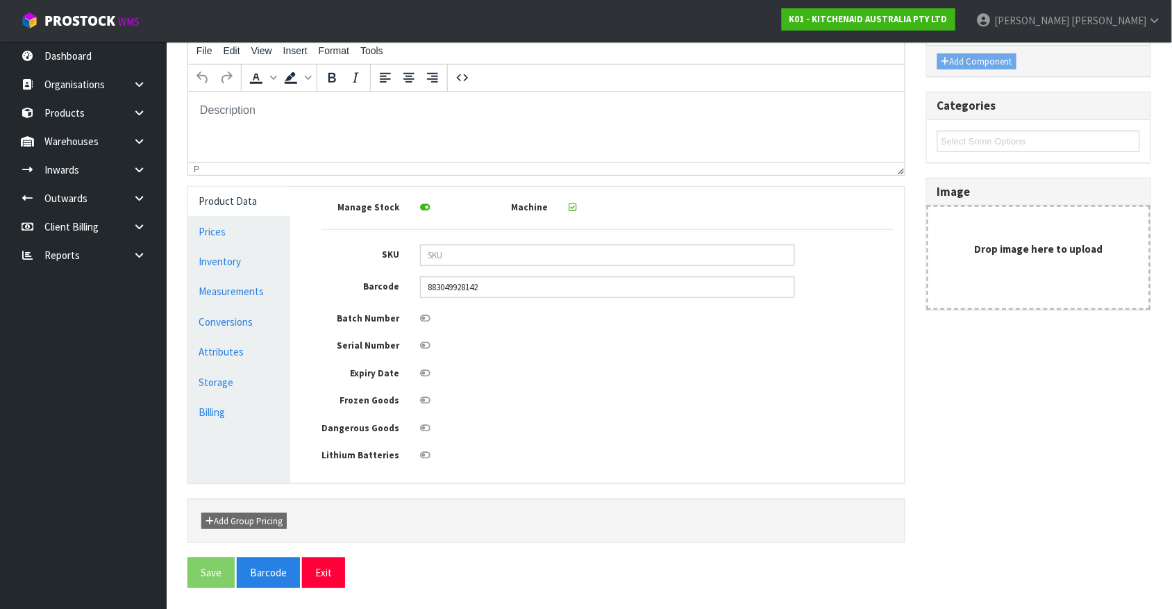
click at [425, 346] on icon at bounding box center [425, 345] width 10 height 9
click at [0, 0] on input "checkbox" at bounding box center [0, 0] width 0 height 0
click at [479, 288] on input "883049928142" at bounding box center [607, 287] width 375 height 22
type input "883049928142"
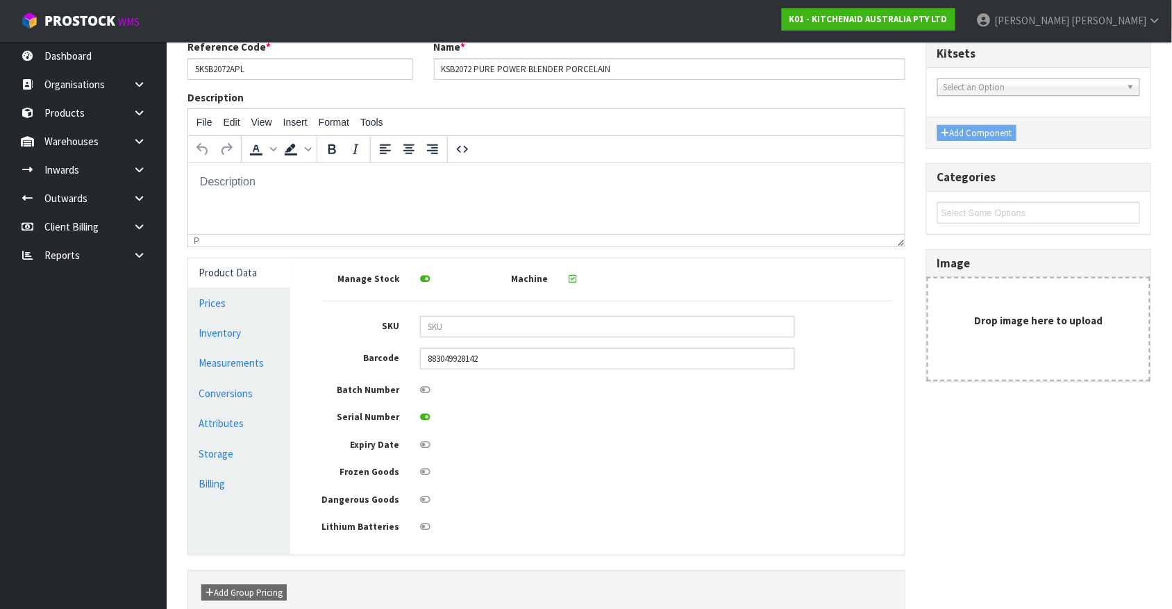
scroll to position [0, 0]
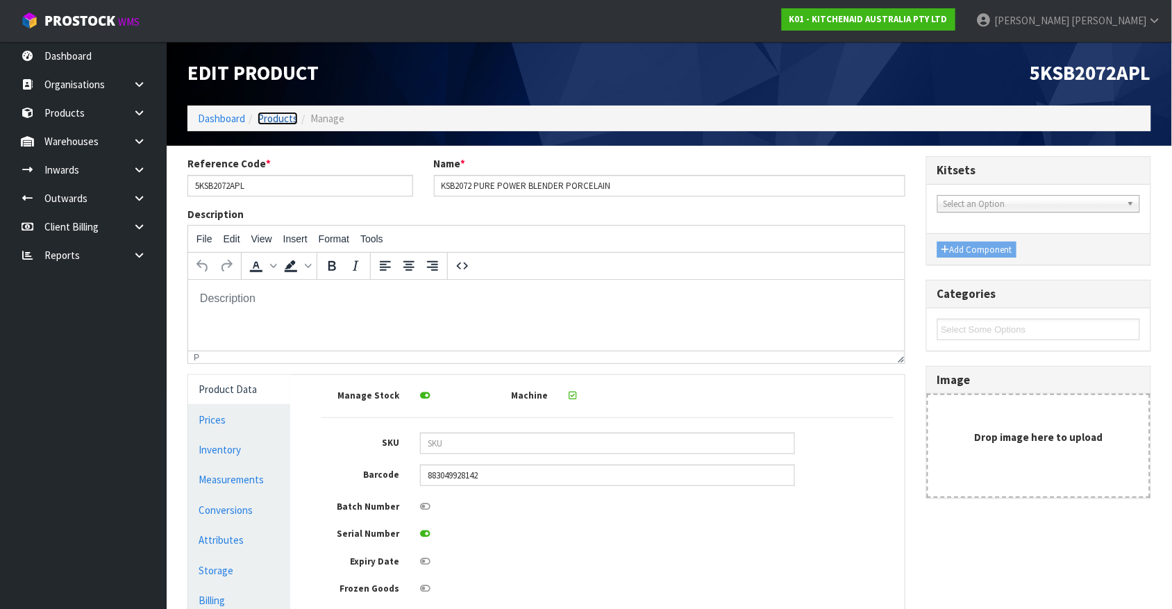
click at [287, 119] on link "Products" at bounding box center [278, 118] width 40 height 13
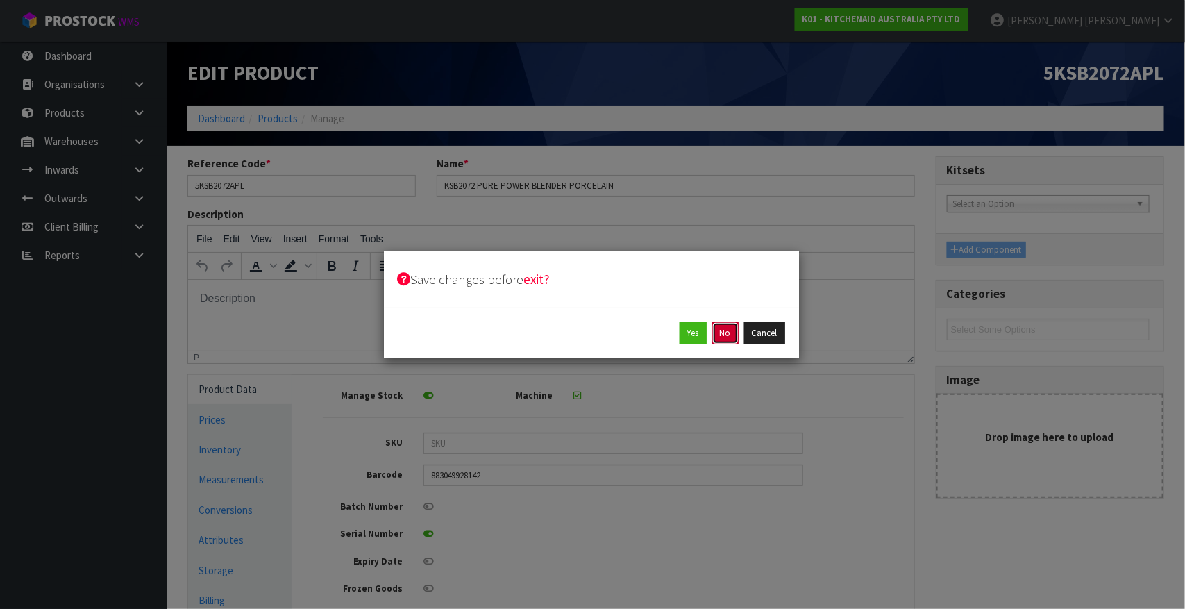
click at [734, 332] on button "No" at bounding box center [725, 333] width 26 height 22
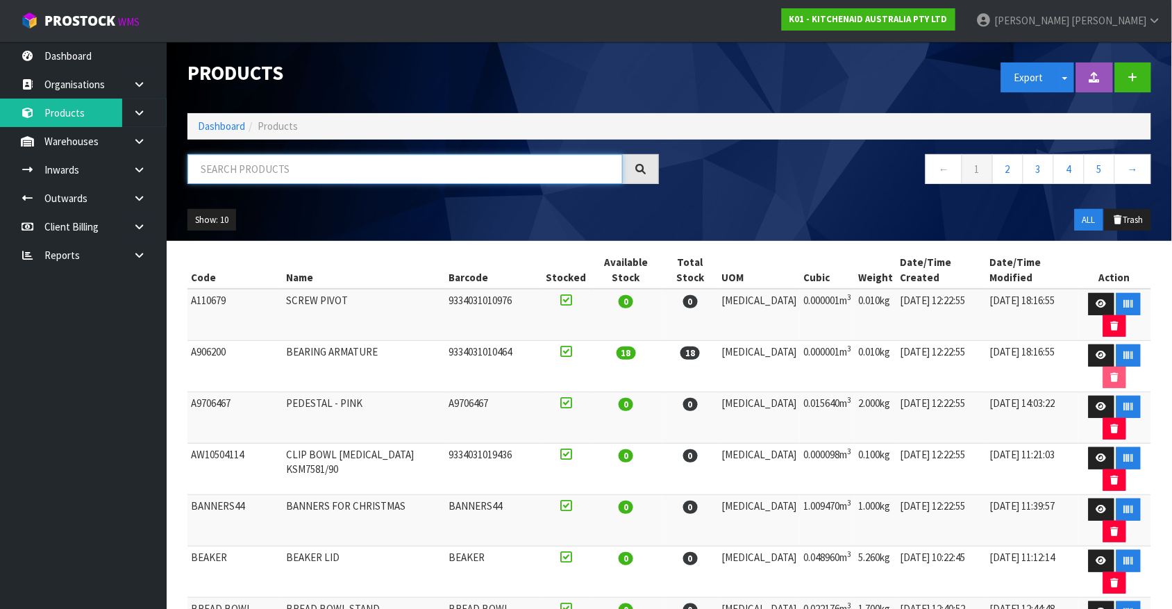
click at [361, 164] on input "text" at bounding box center [404, 169] width 435 height 30
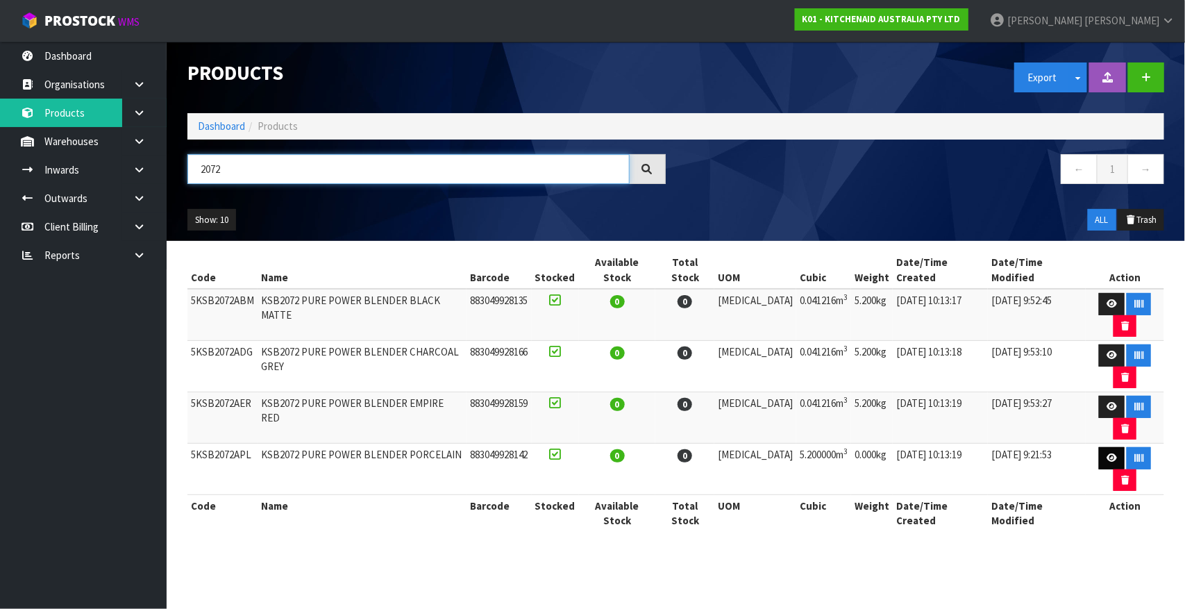
type input "2072"
click at [937, 453] on icon at bounding box center [1111, 457] width 10 height 9
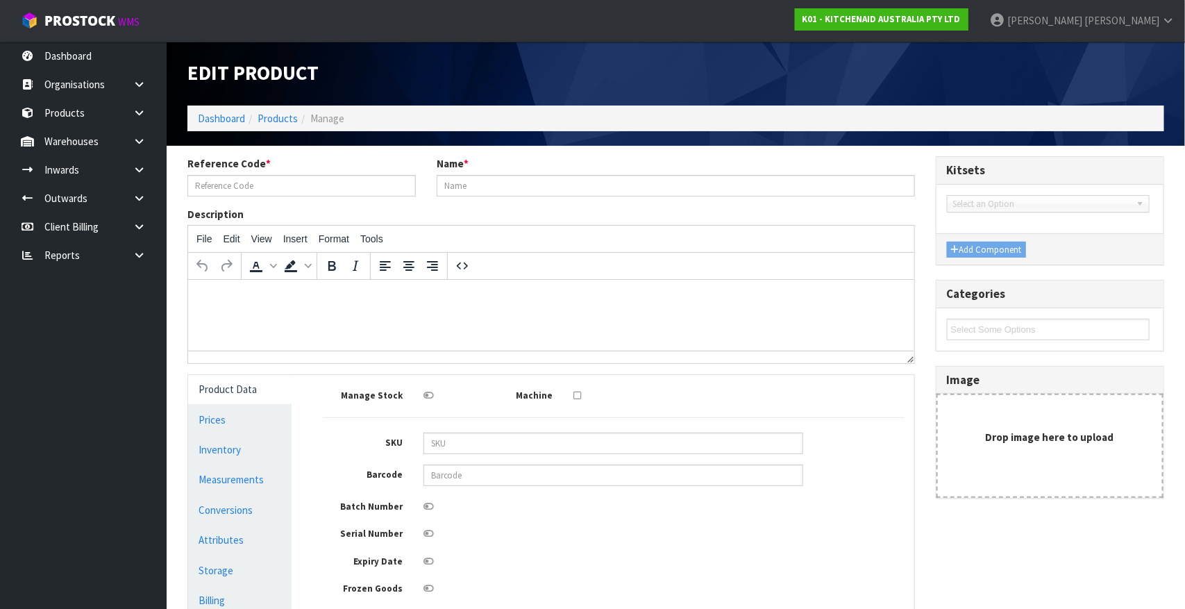
type input "5KSB2072APL"
type input "KSB2072 PURE POWER BLENDER PORCELAIN"
type input "883049928142"
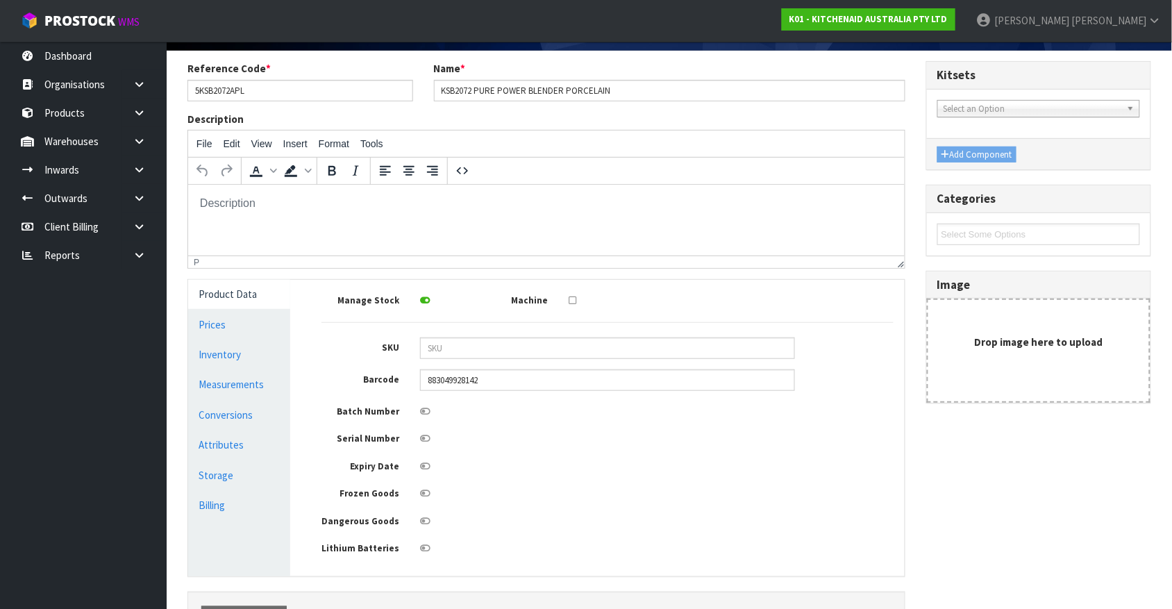
scroll to position [113, 0]
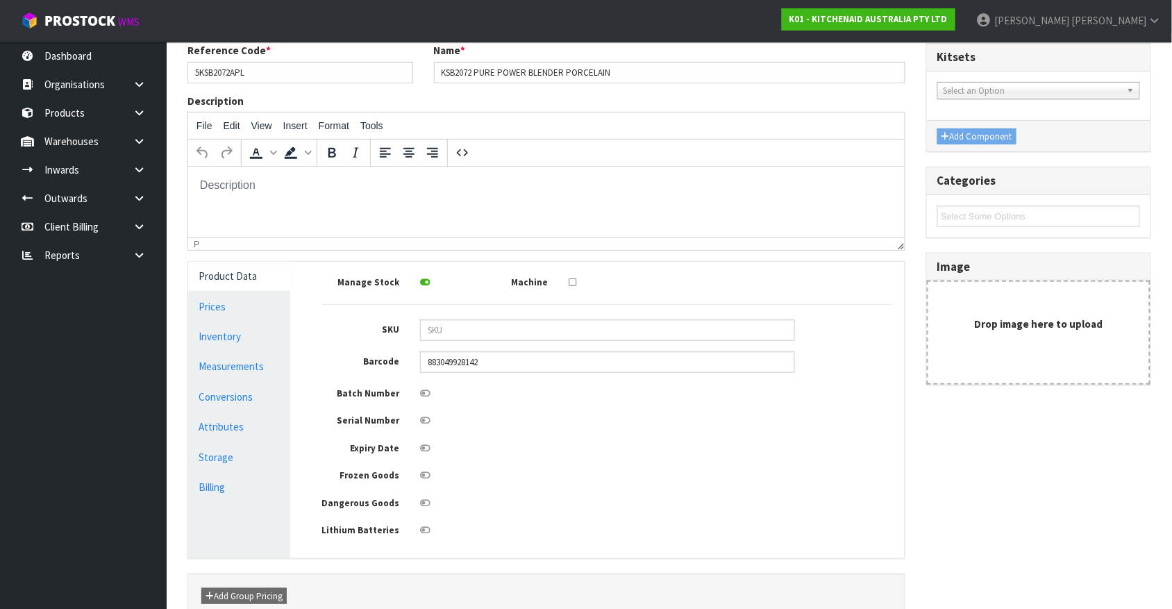
click at [573, 283] on icon at bounding box center [572, 282] width 8 height 9
click at [0, 0] on input "checkbox" at bounding box center [0, 0] width 0 height 0
click at [428, 419] on icon at bounding box center [425, 420] width 10 height 9
click at [0, 0] on input "checkbox" at bounding box center [0, 0] width 0 height 0
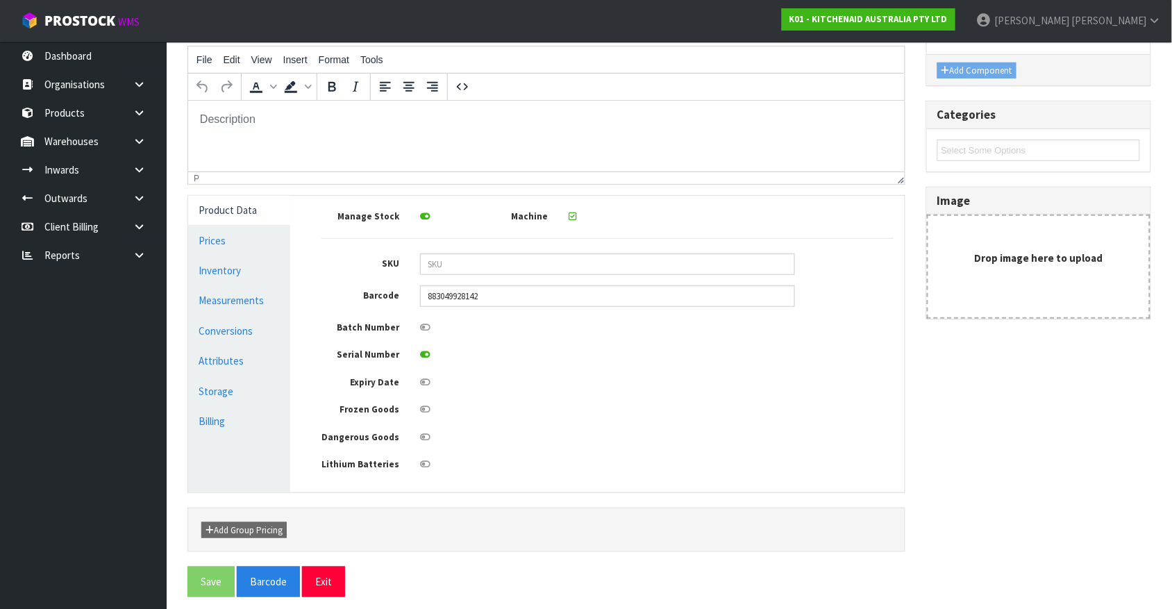
scroll to position [189, 0]
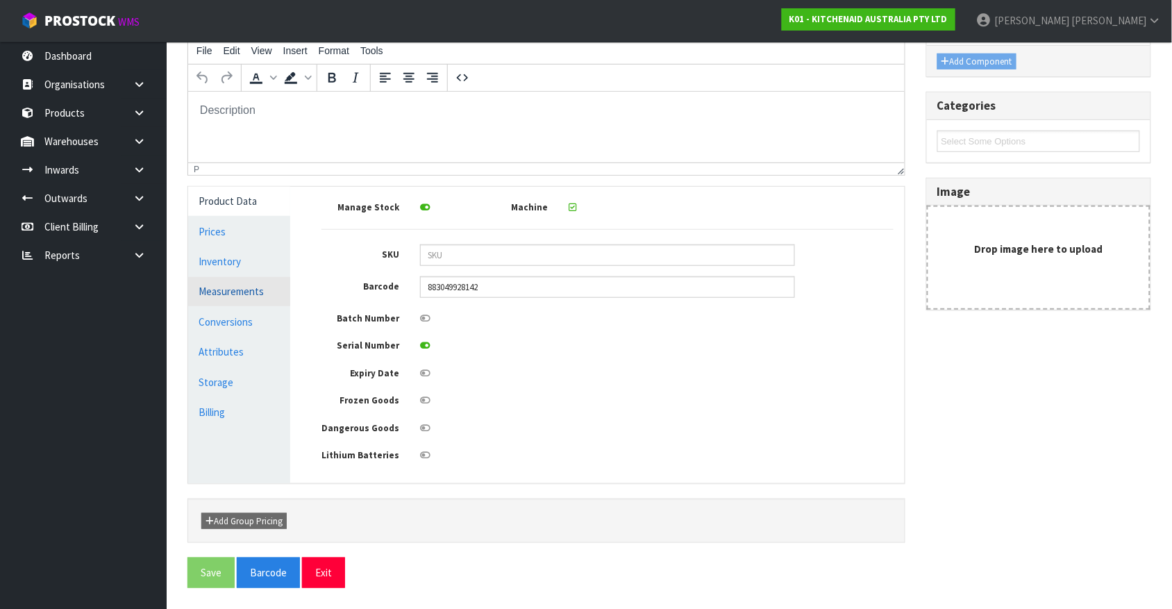
click at [240, 295] on link "Measurements" at bounding box center [239, 291] width 102 height 28
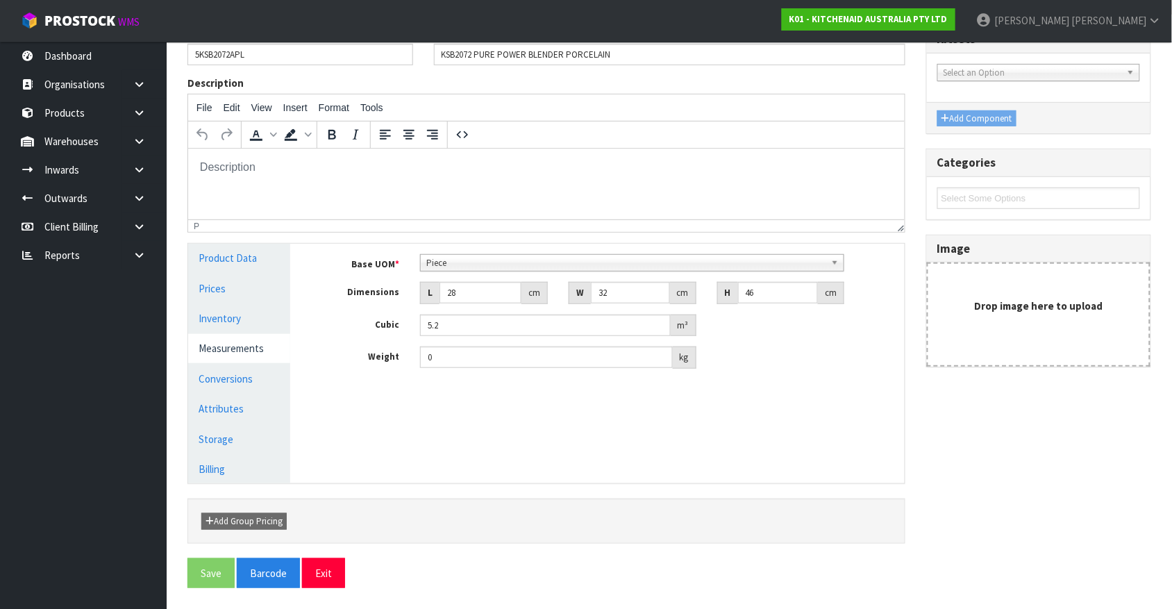
scroll to position [132, 0]
drag, startPoint x: 478, startPoint y: 287, endPoint x: 366, endPoint y: 330, distance: 119.4
click at [366, 330] on div "Base UOM * Bag Bar Basket Bin Bottle Box Bundle Cabinet Cage Carton Case Coil C…" at bounding box center [607, 311] width 573 height 115
type input "2"
type input "0.002944"
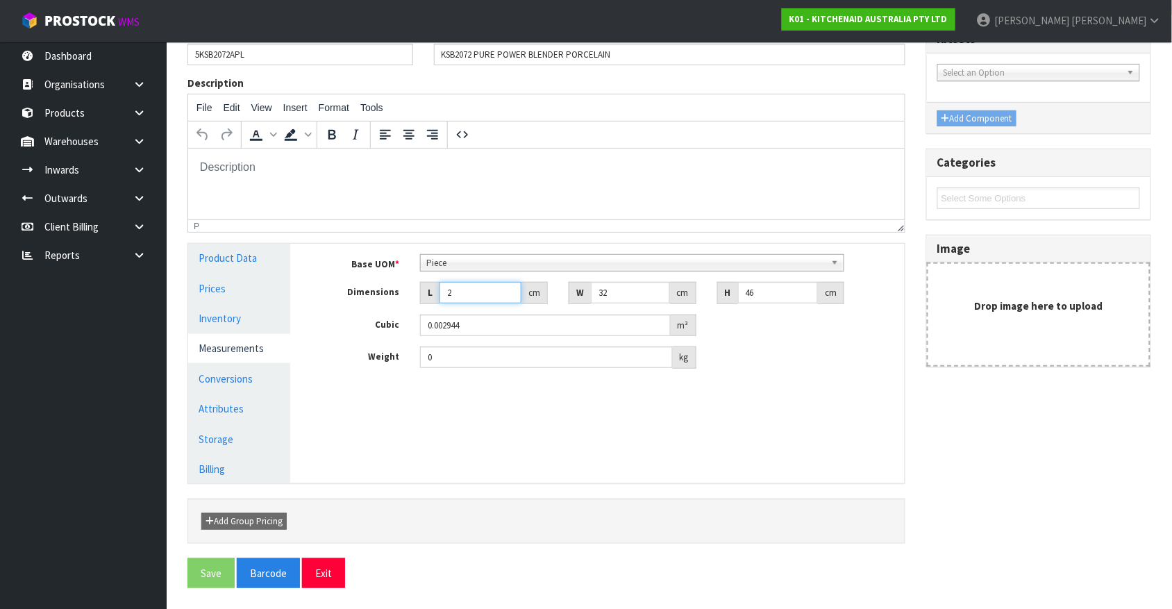
type input "28"
type input "0.041216"
type input "3"
type input "0.003864"
type input "32"
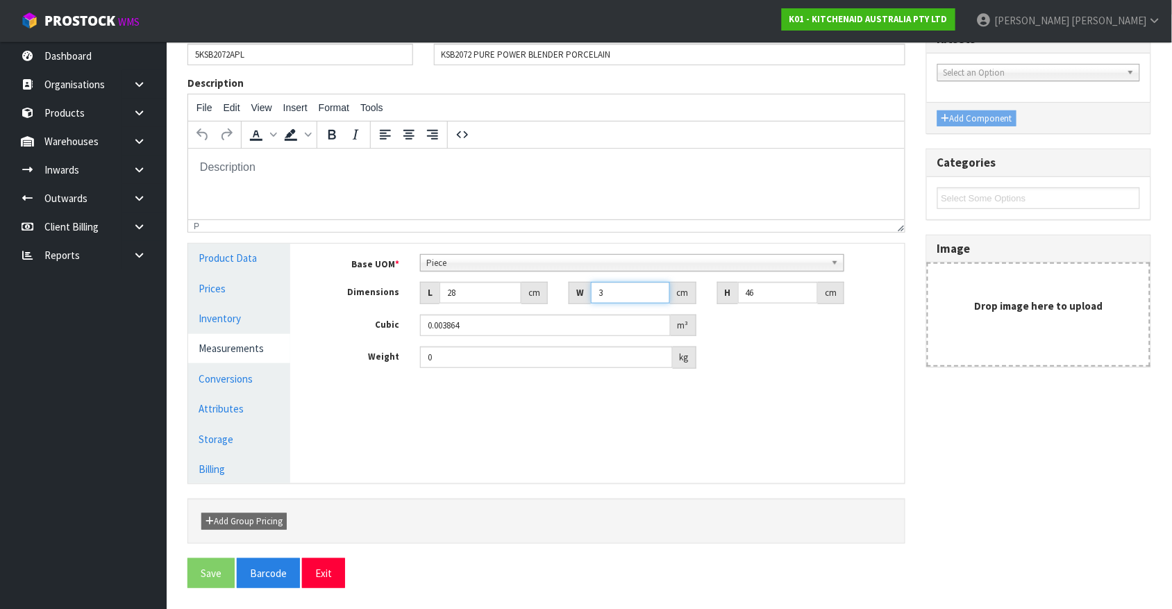
type input "0.041216"
type input "4"
type input "0.003584"
type input "46"
type input "0.041216"
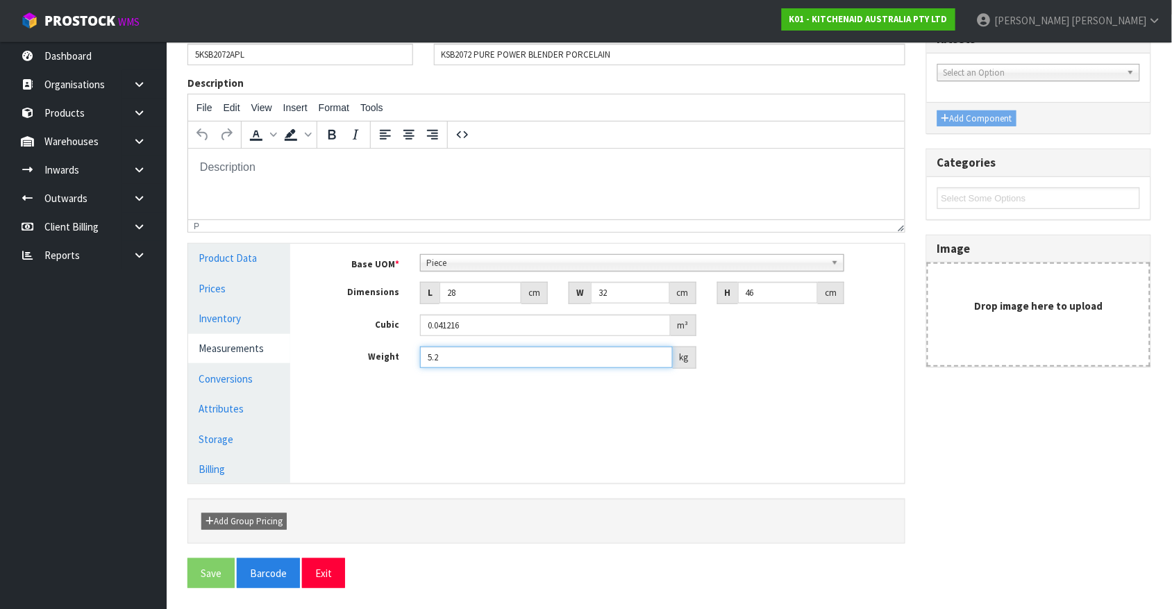
type input "5.2"
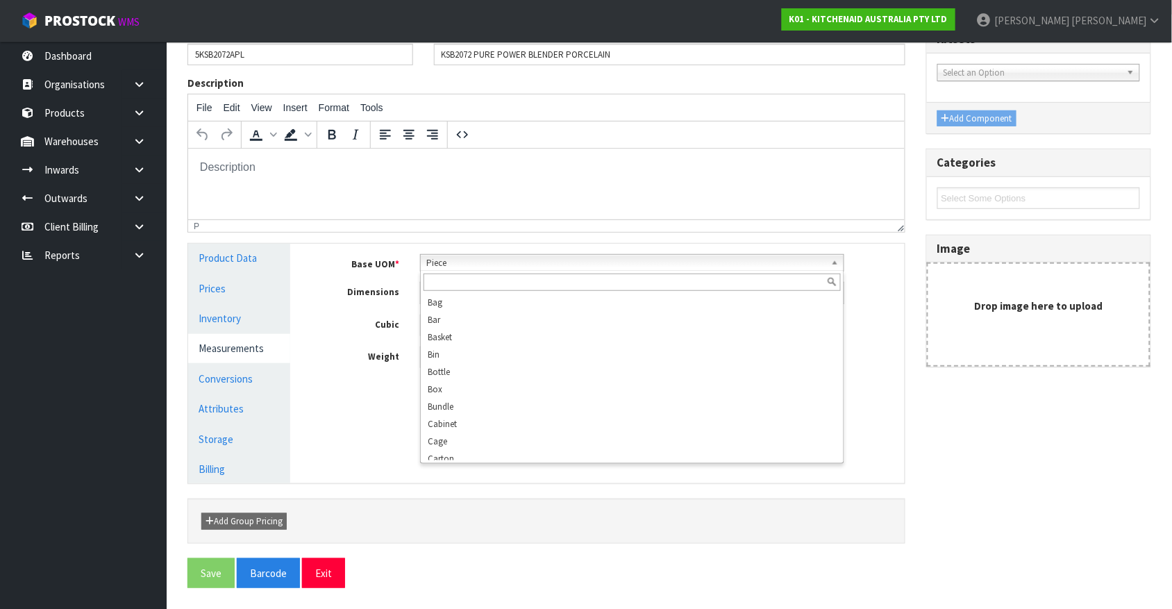
click at [450, 261] on span "Piece" at bounding box center [625, 263] width 399 height 17
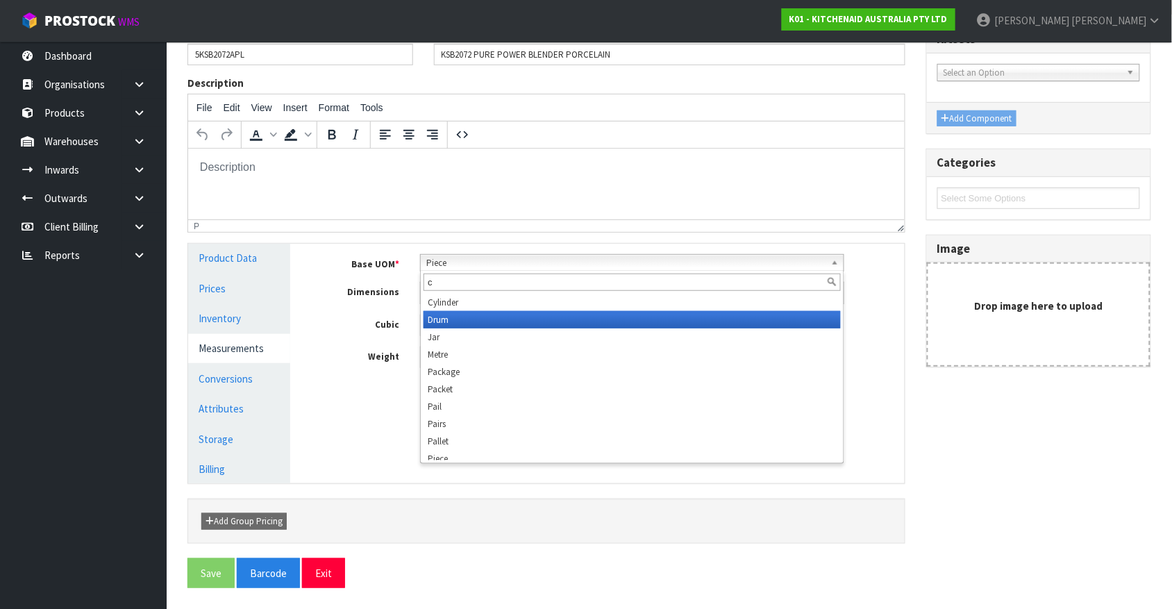
scroll to position [0, 0]
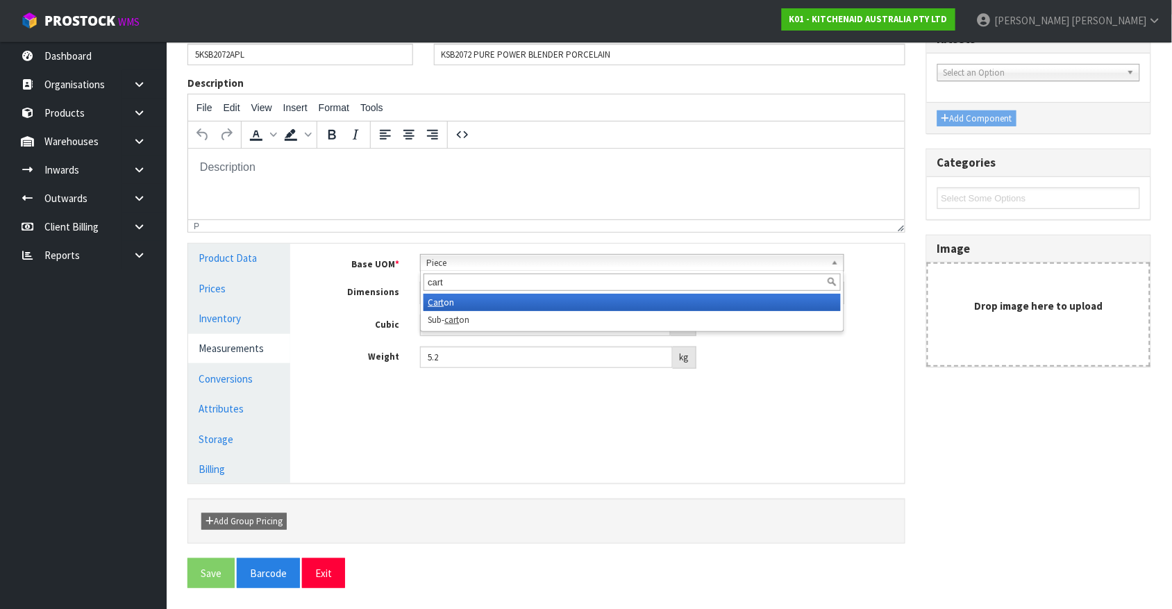
type input "cart"
click at [462, 296] on li "Cart on" at bounding box center [631, 302] width 417 height 17
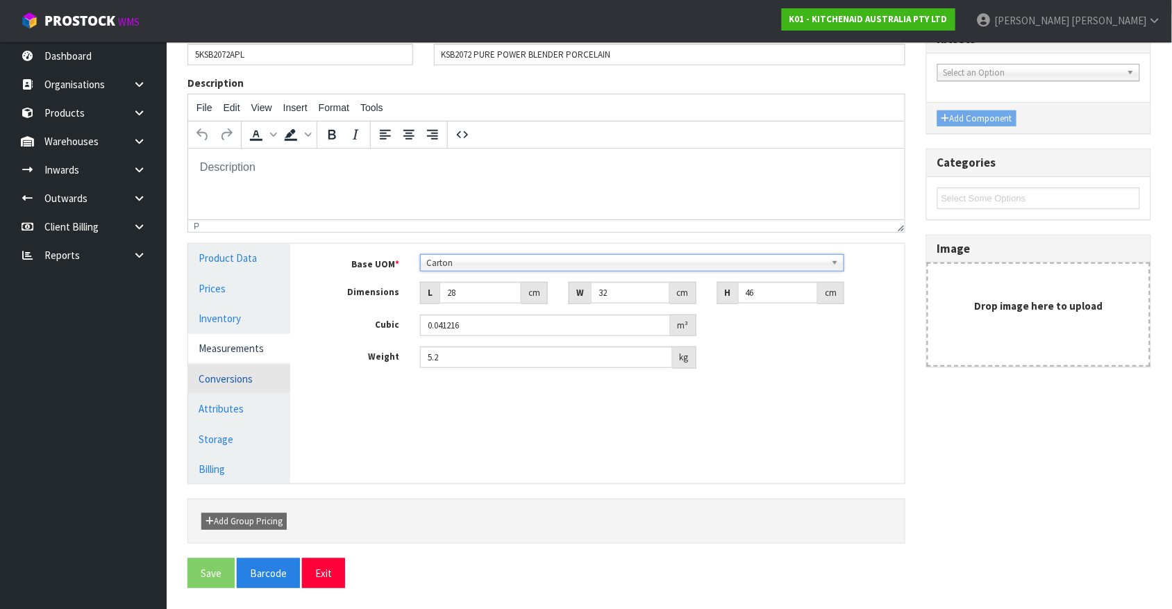
click at [250, 375] on link "Conversions" at bounding box center [239, 378] width 102 height 28
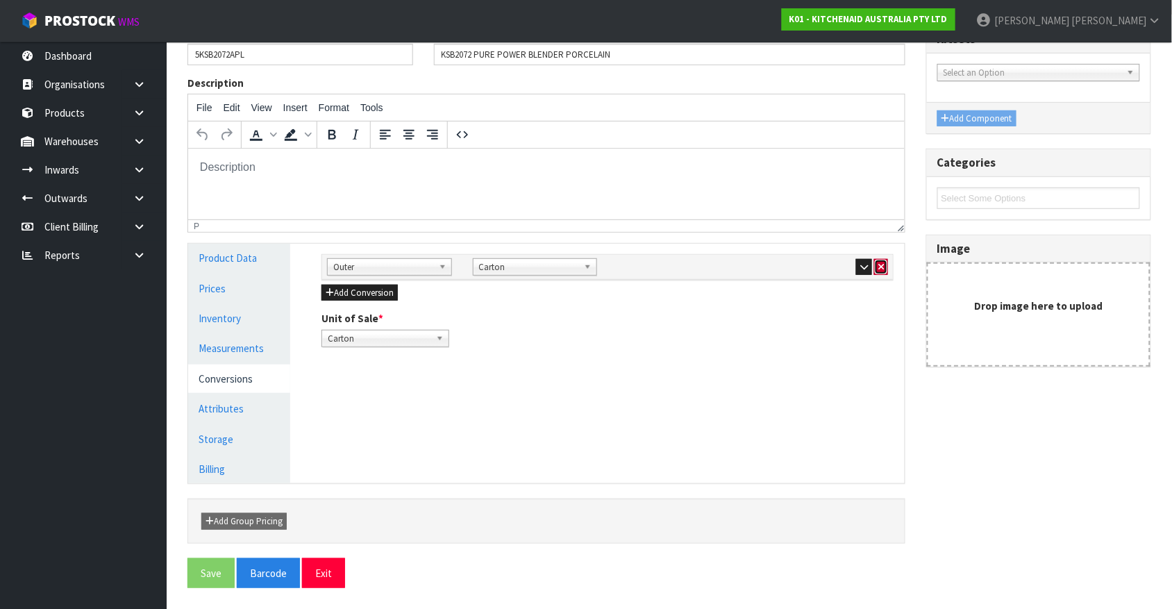
click at [882, 269] on icon "button" at bounding box center [881, 266] width 6 height 9
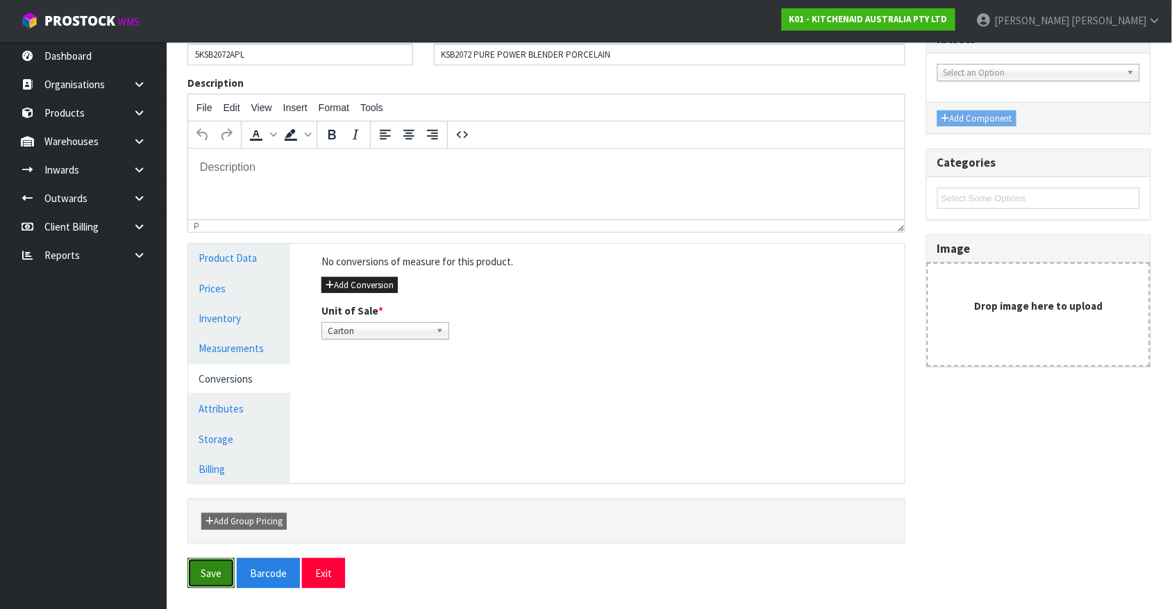
click at [226, 487] on button "Save" at bounding box center [210, 573] width 47 height 30
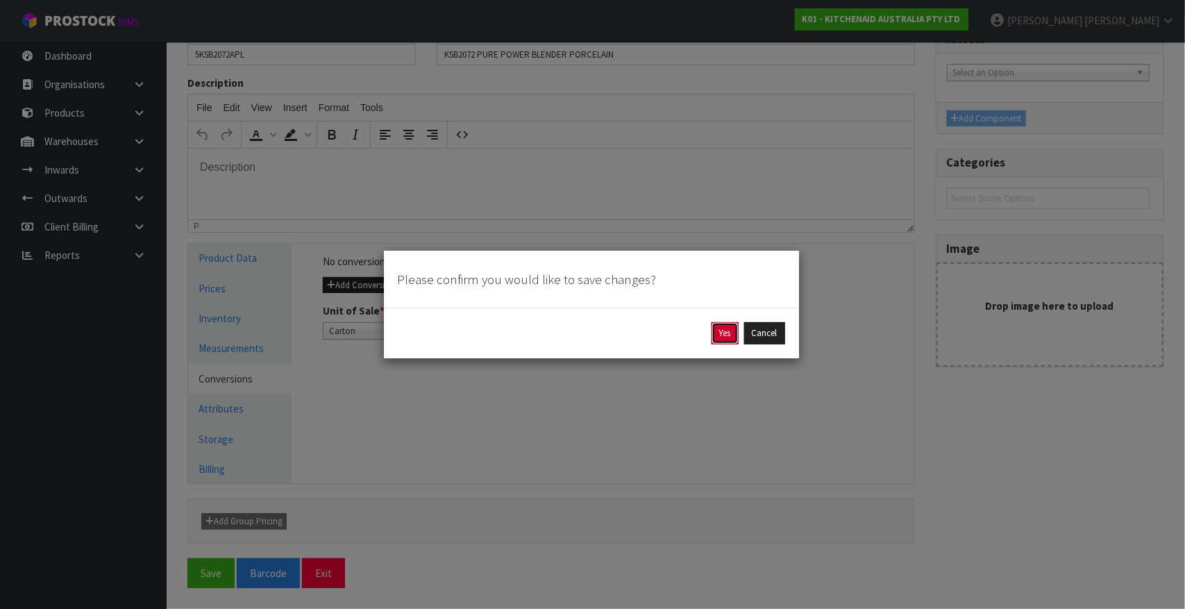
click at [713, 335] on button "Yes" at bounding box center [724, 333] width 27 height 22
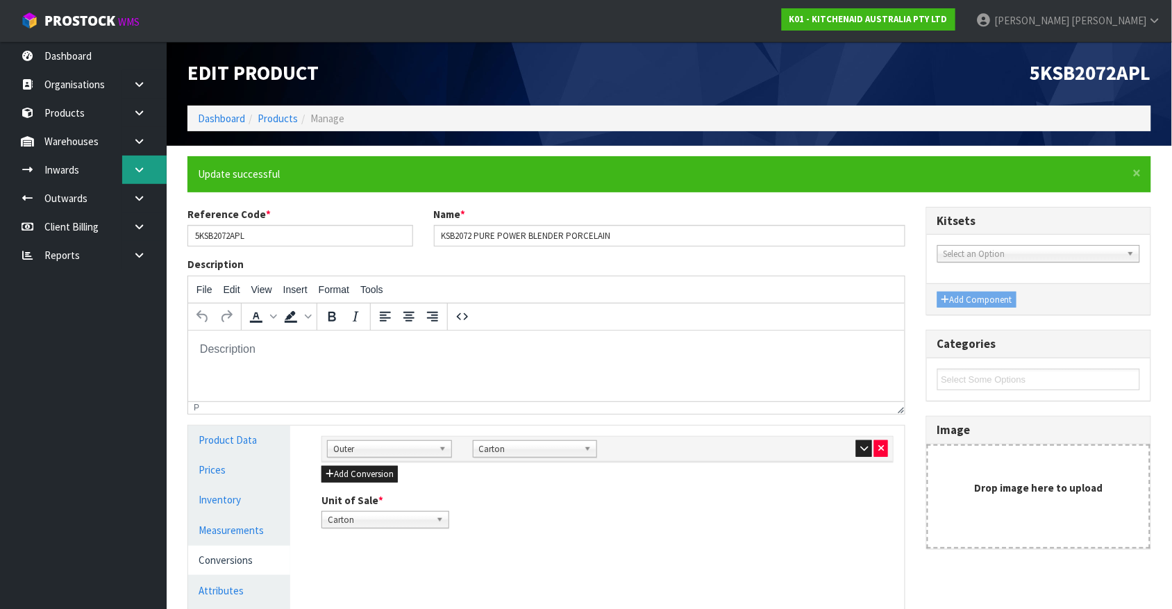
click at [133, 172] on icon at bounding box center [139, 170] width 13 height 10
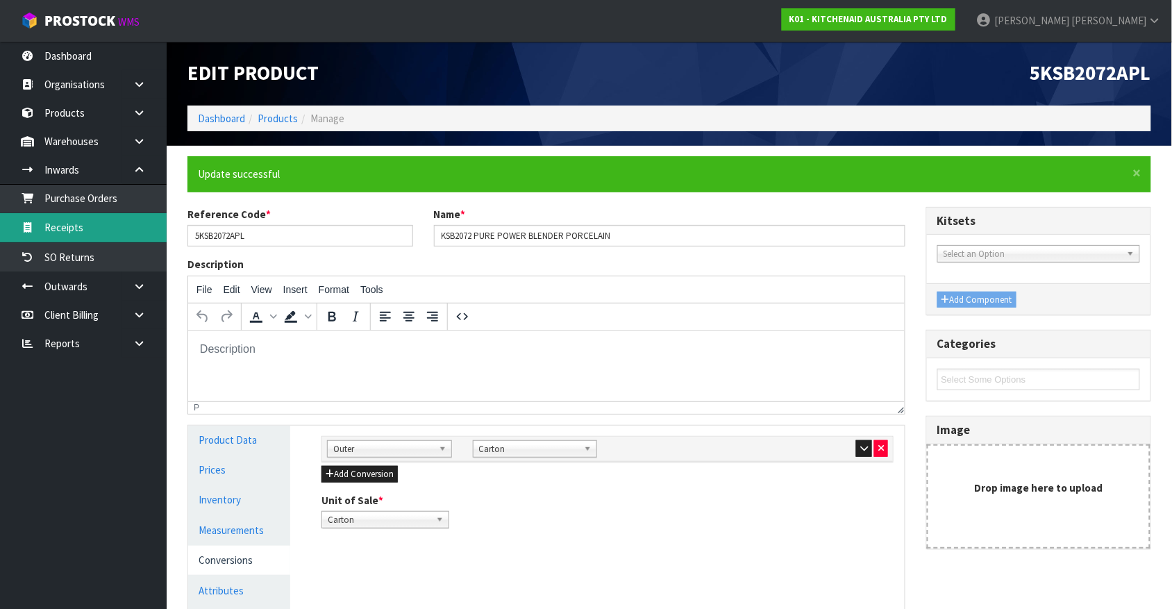
click at [112, 226] on link "Receipts" at bounding box center [83, 227] width 167 height 28
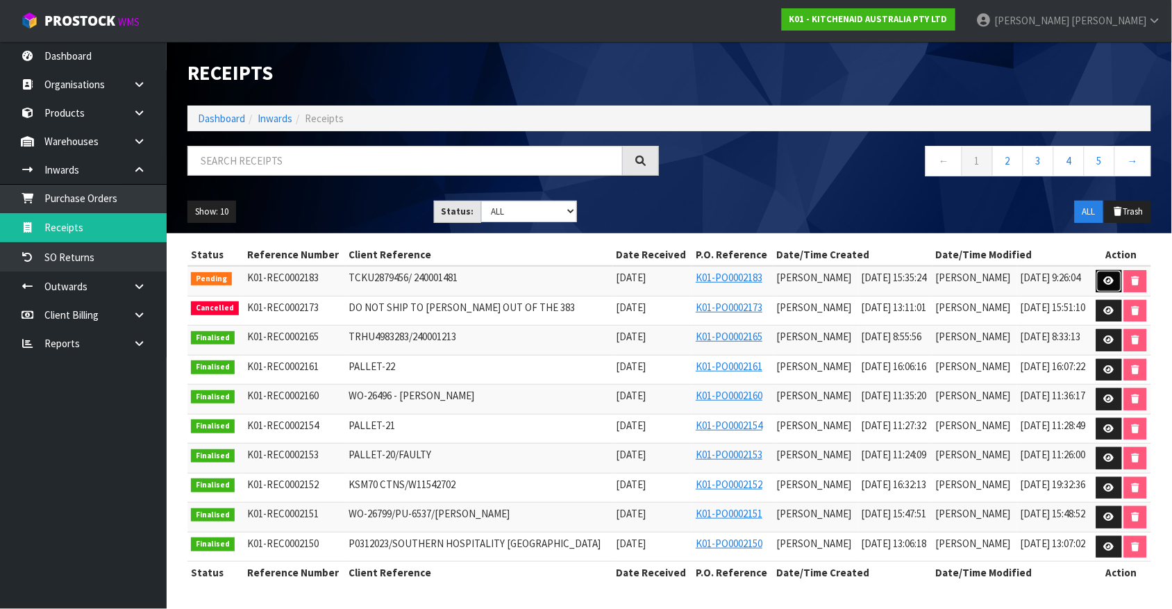
click at [937, 279] on link at bounding box center [1109, 281] width 26 height 22
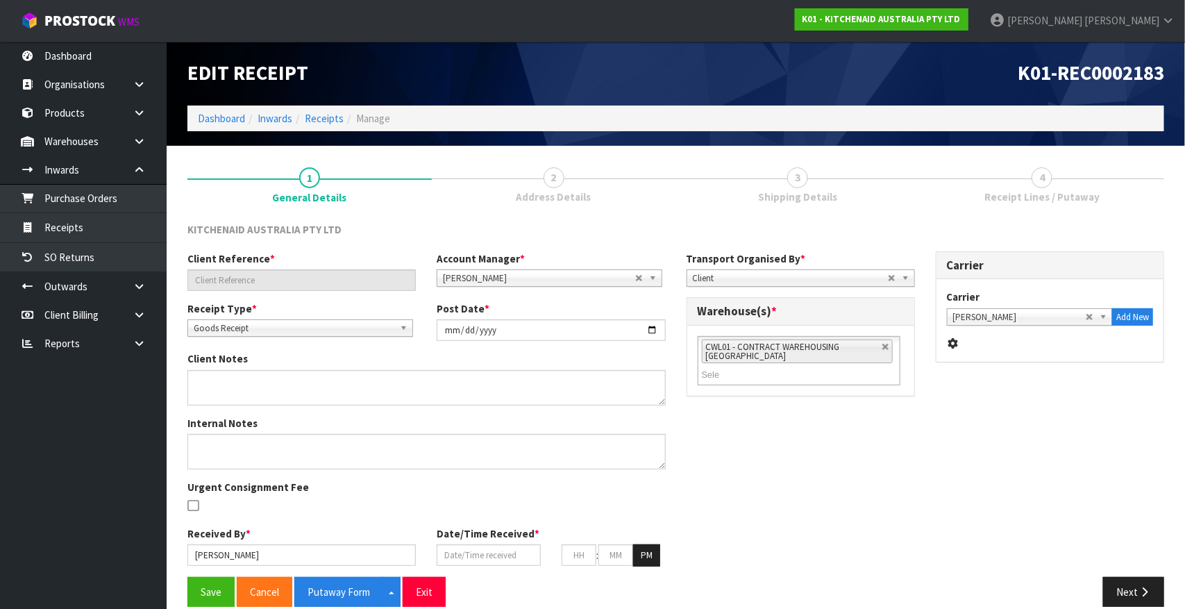
type input "TCKU2879456/ 240001481"
type input "[DATE]"
type input "[PERSON_NAME]"
type input "[DATE]"
type input "03"
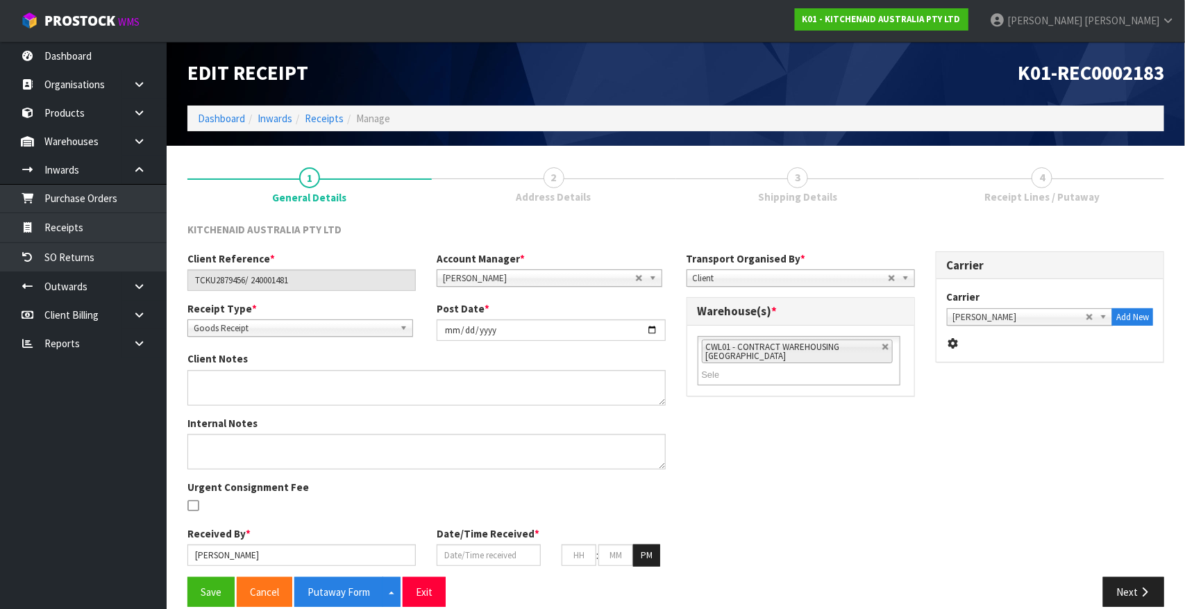
type input "35"
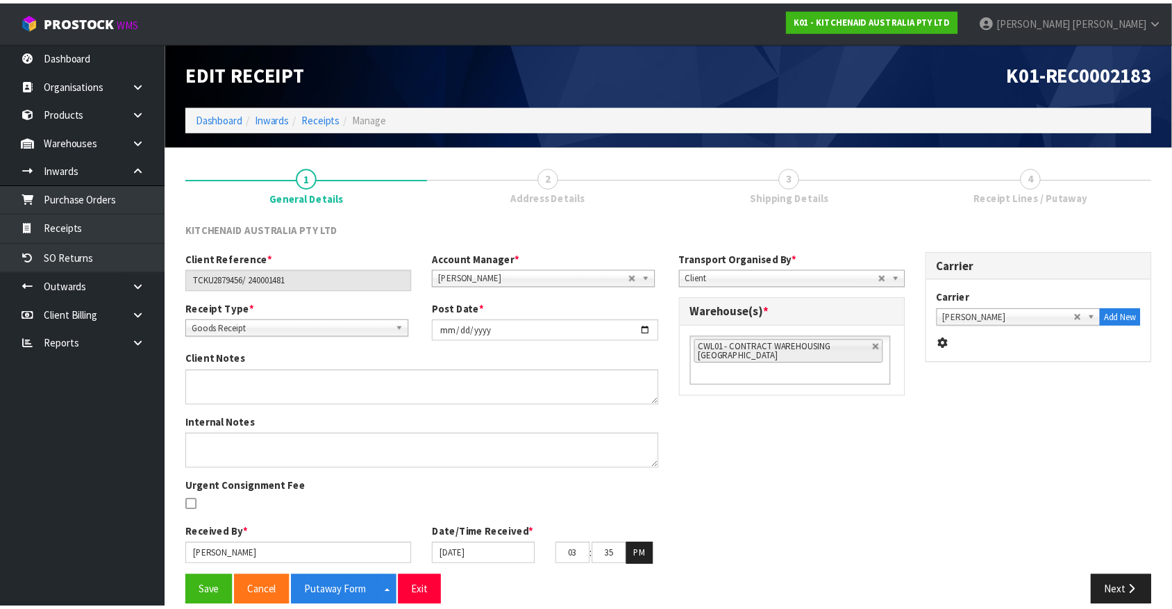
scroll to position [19, 0]
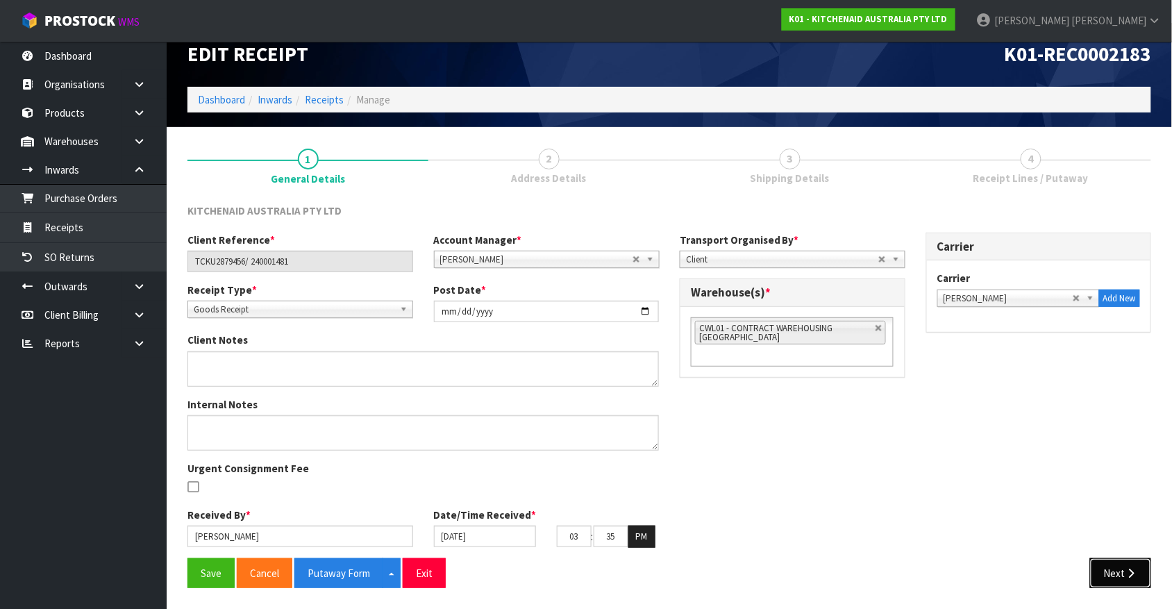
click at [937, 487] on button "Next" at bounding box center [1120, 573] width 61 height 30
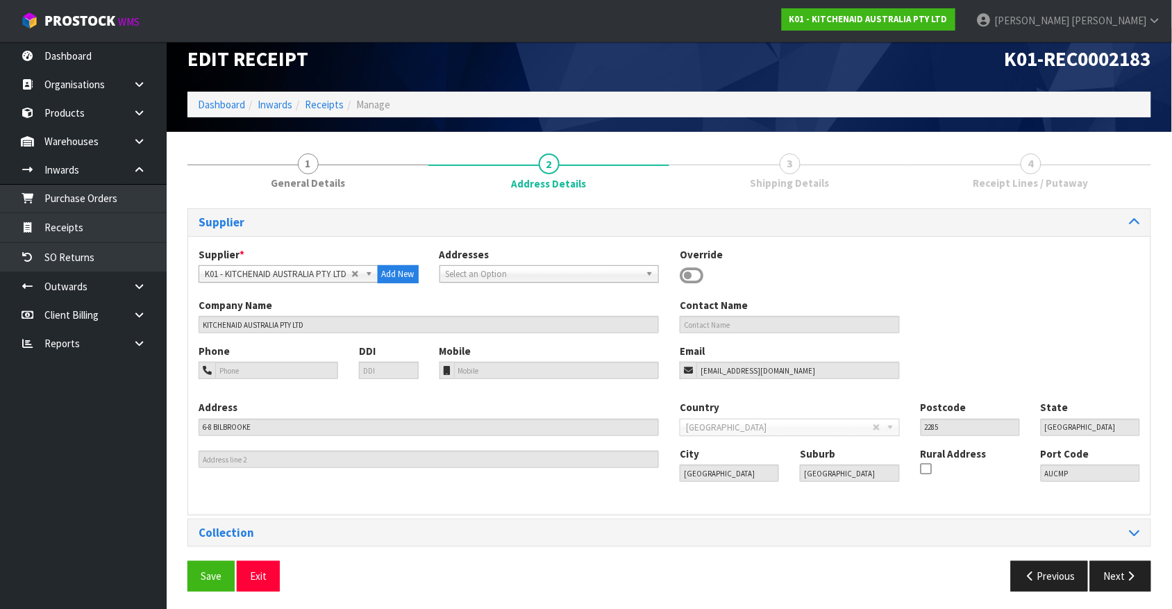
scroll to position [17, 0]
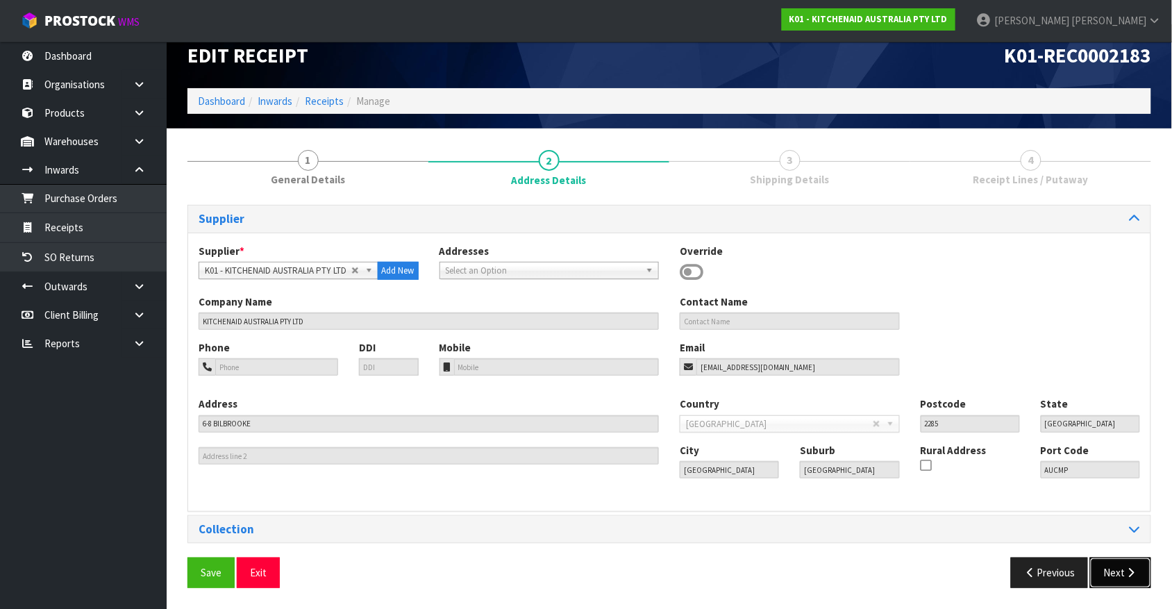
click at [937, 487] on button "Next" at bounding box center [1120, 572] width 61 height 30
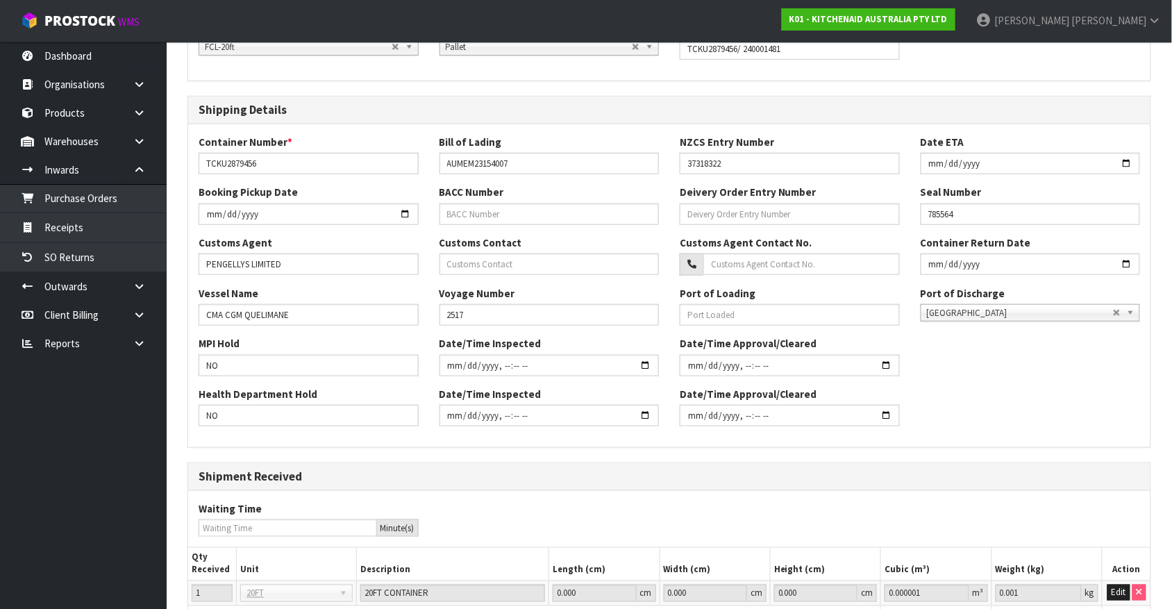
scroll to position [357, 0]
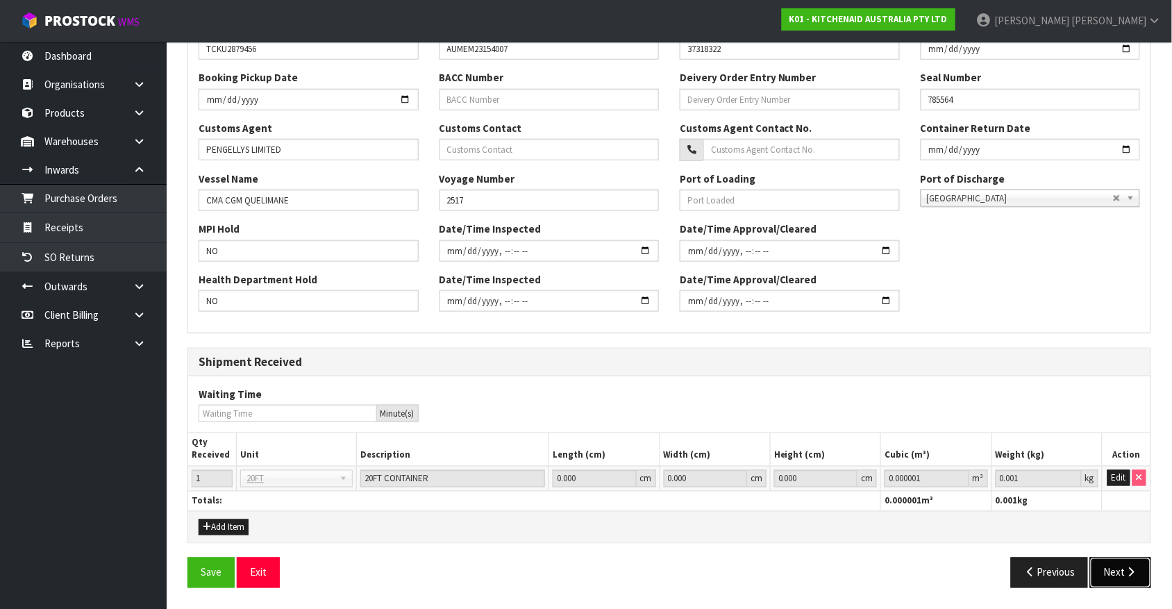
click at [937, 487] on icon "button" at bounding box center [1130, 572] width 13 height 10
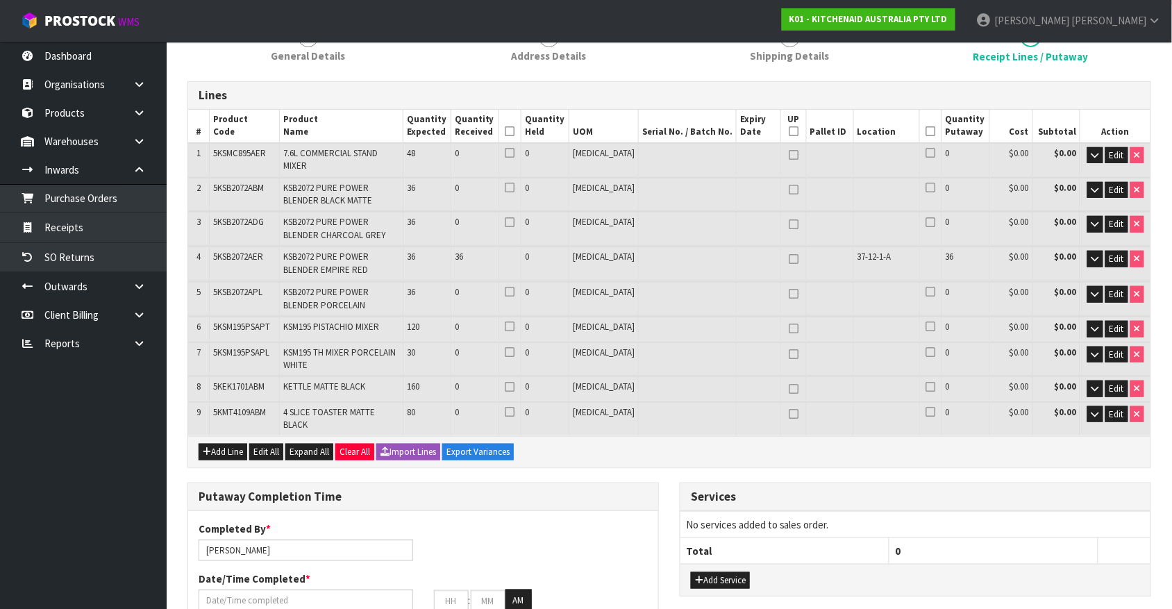
scroll to position [155, 0]
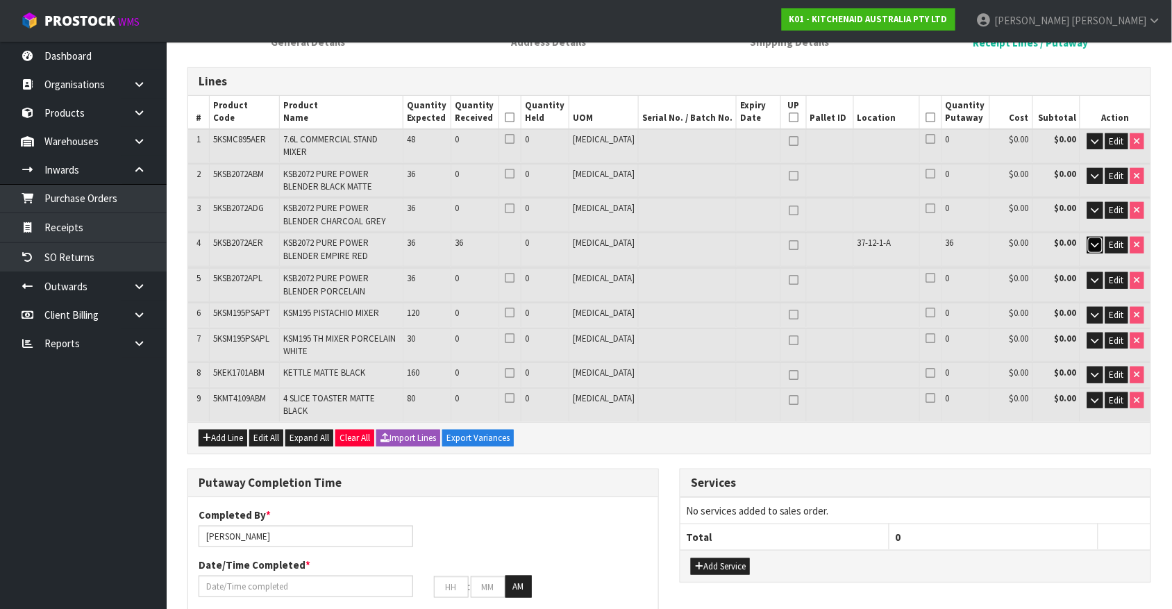
click at [937, 240] on icon "button" at bounding box center [1095, 244] width 8 height 9
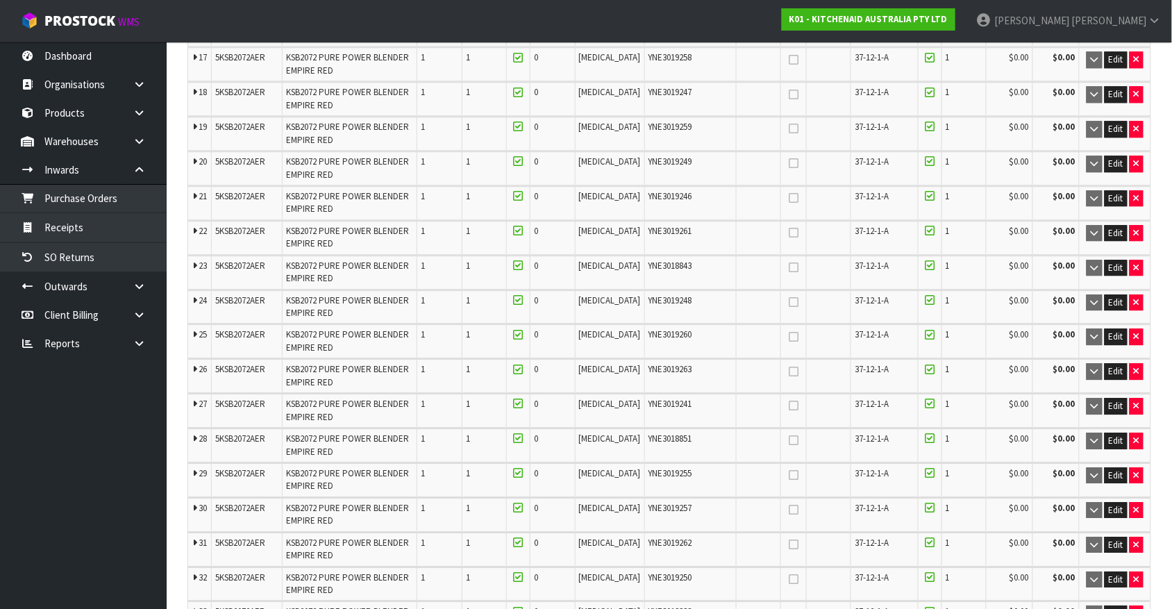
scroll to position [1041, 0]
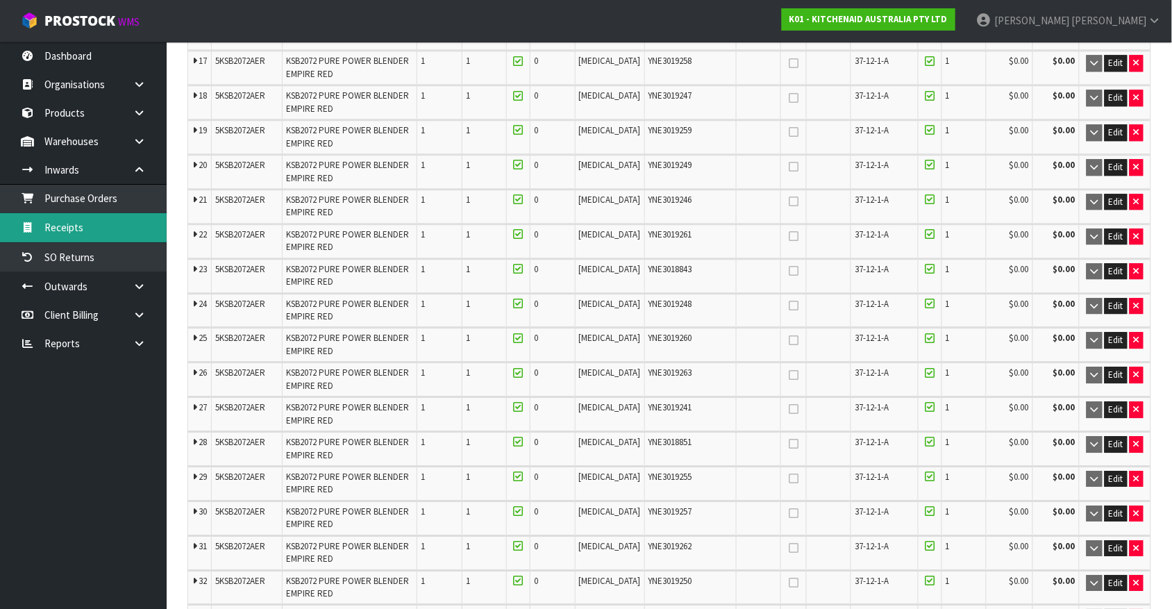
click at [77, 224] on link "Receipts" at bounding box center [83, 227] width 167 height 28
